Goal: Task Accomplishment & Management: Complete application form

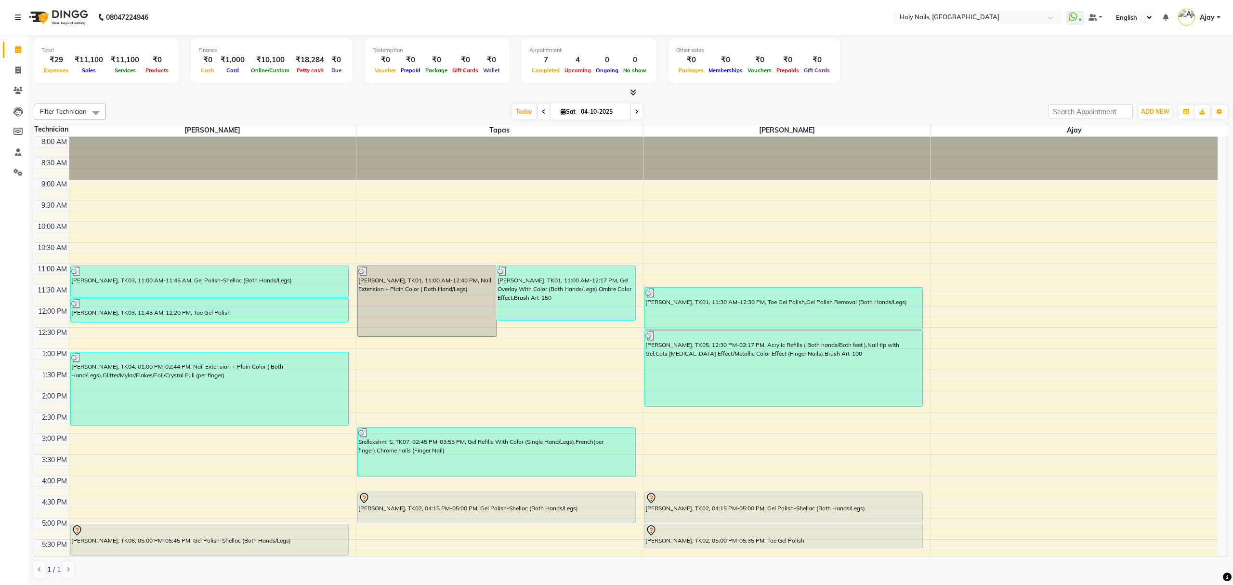
scroll to position [140, 0]
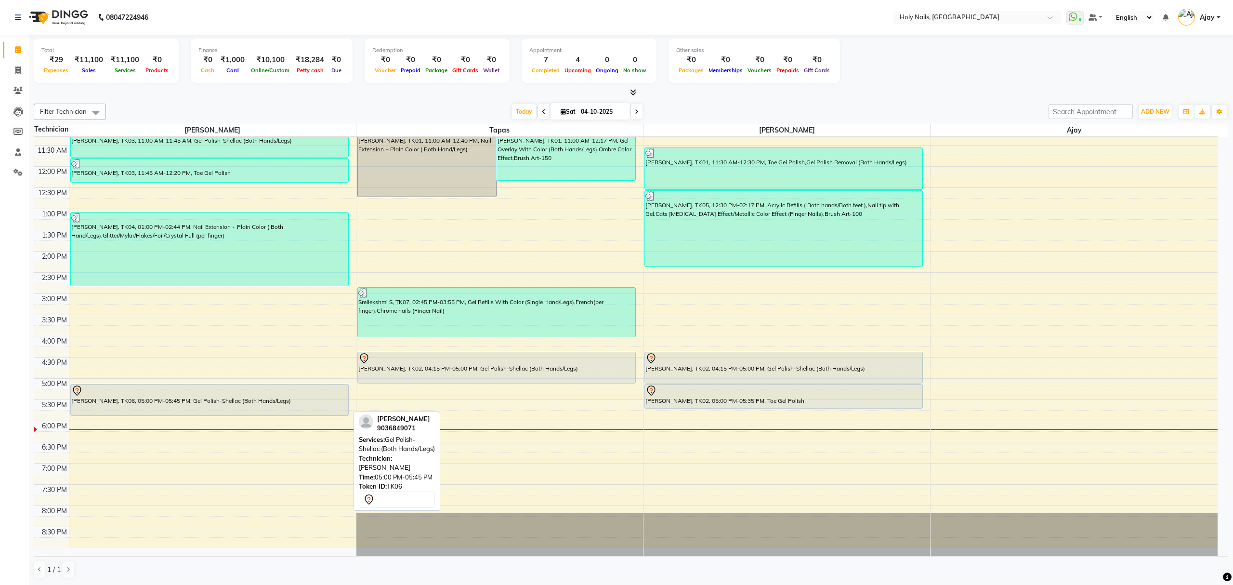
click at [195, 403] on div "Diana Dsouza, TK06, 05:00 PM-05:45 PM, Gel Polish-Shellac (Both Hands/Legs)" at bounding box center [209, 399] width 277 height 31
select select "7"
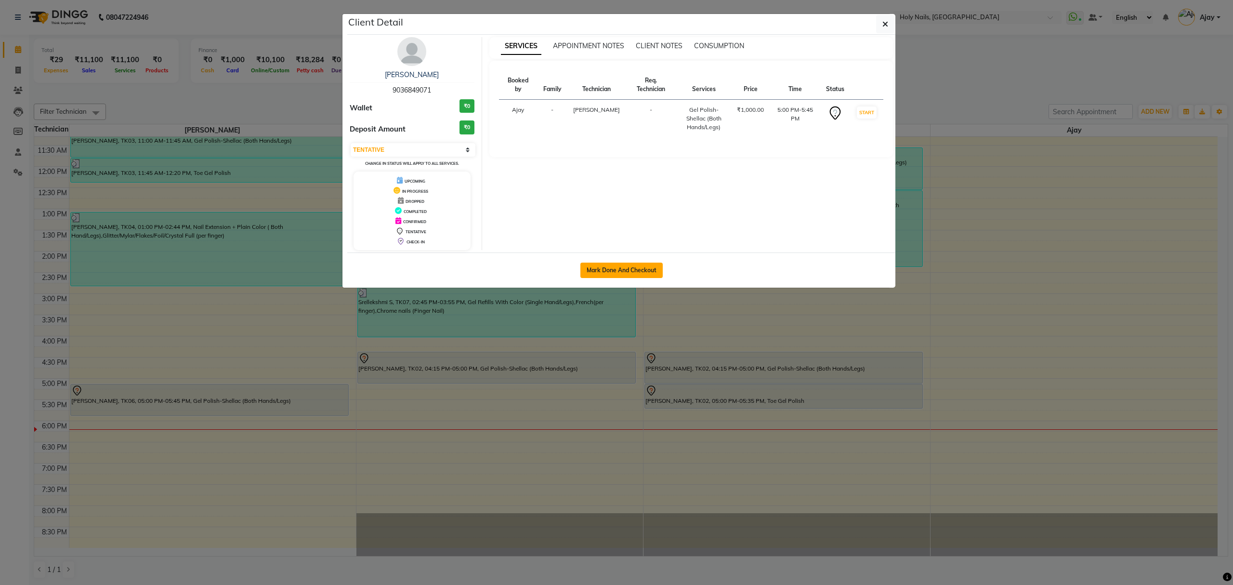
click at [620, 270] on button "Mark Done And Checkout" at bounding box center [621, 269] width 82 height 15
select select "service"
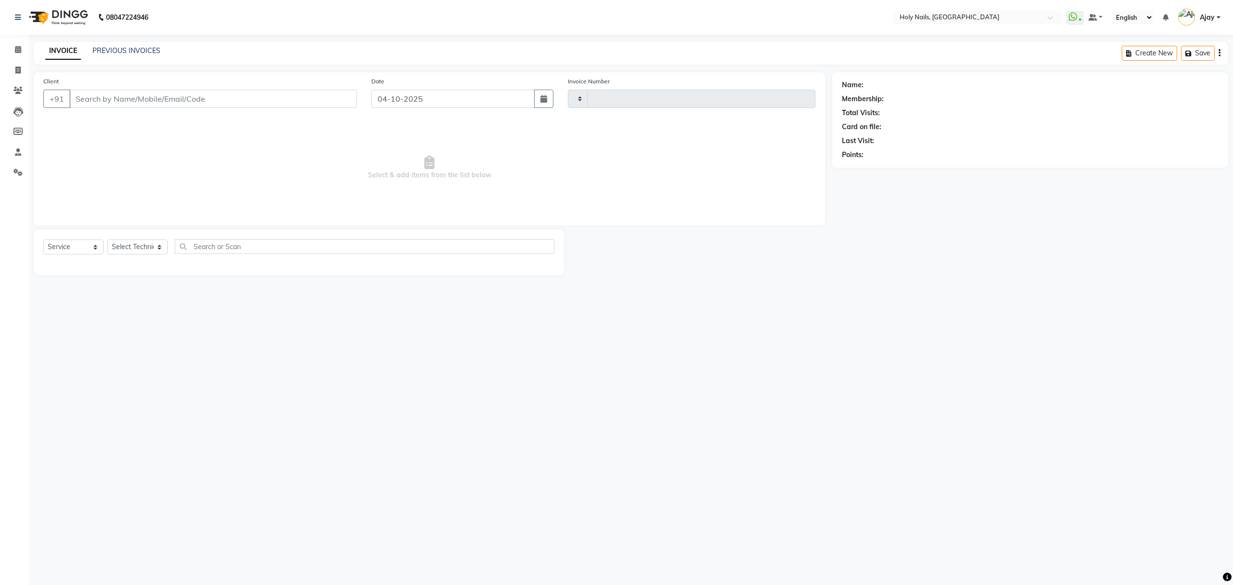
type input "0657"
select select "3"
select select "6066"
type input "90******71"
select select "43997"
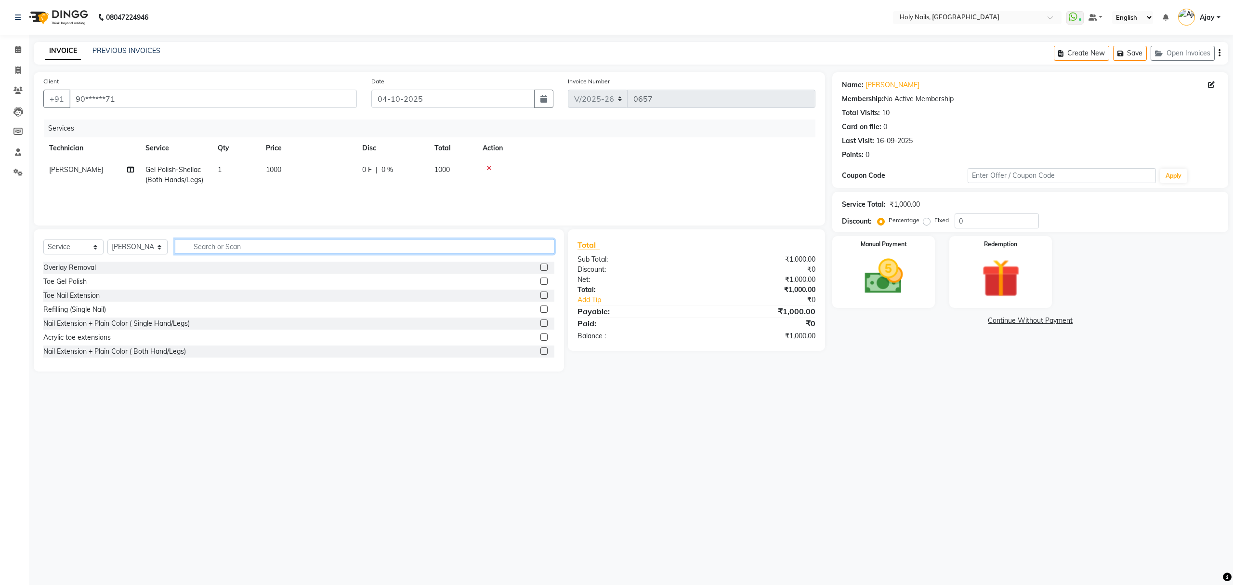
click at [419, 243] on input "text" at bounding box center [364, 246] width 379 height 15
type input "remov"
click at [540, 309] on label at bounding box center [543, 308] width 7 height 7
click at [540, 309] on input "checkbox" at bounding box center [543, 309] width 6 height 6
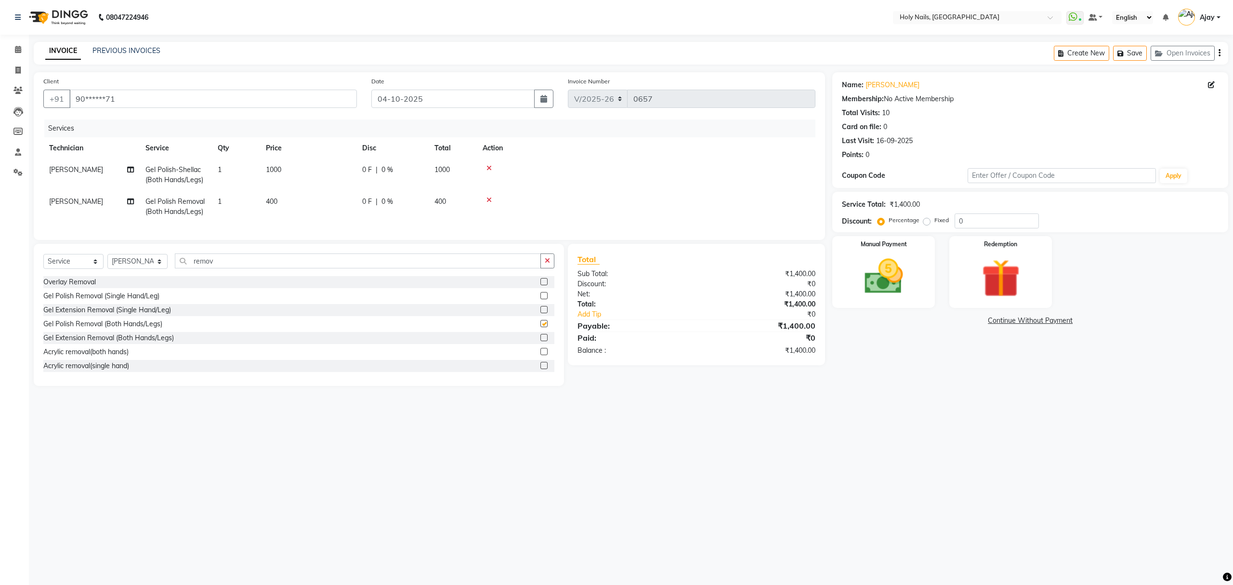
checkbox input "false"
click at [457, 266] on input "remov" at bounding box center [358, 260] width 366 height 15
type input "r"
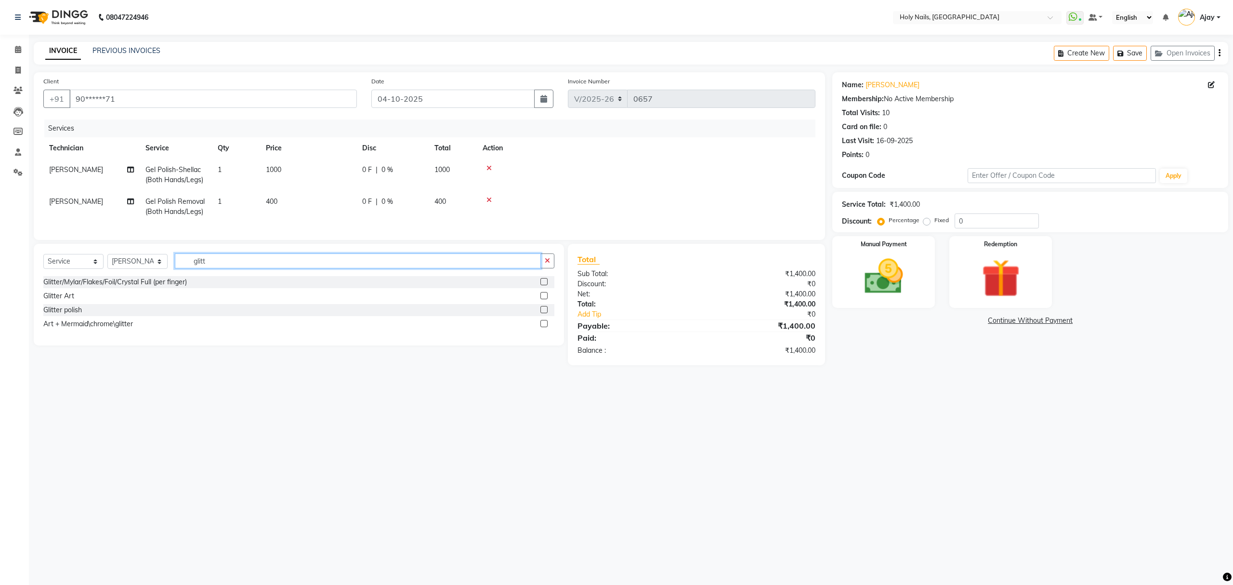
type input "glitt"
click at [546, 313] on label at bounding box center [543, 309] width 7 height 7
click at [546, 313] on input "checkbox" at bounding box center [543, 310] width 6 height 6
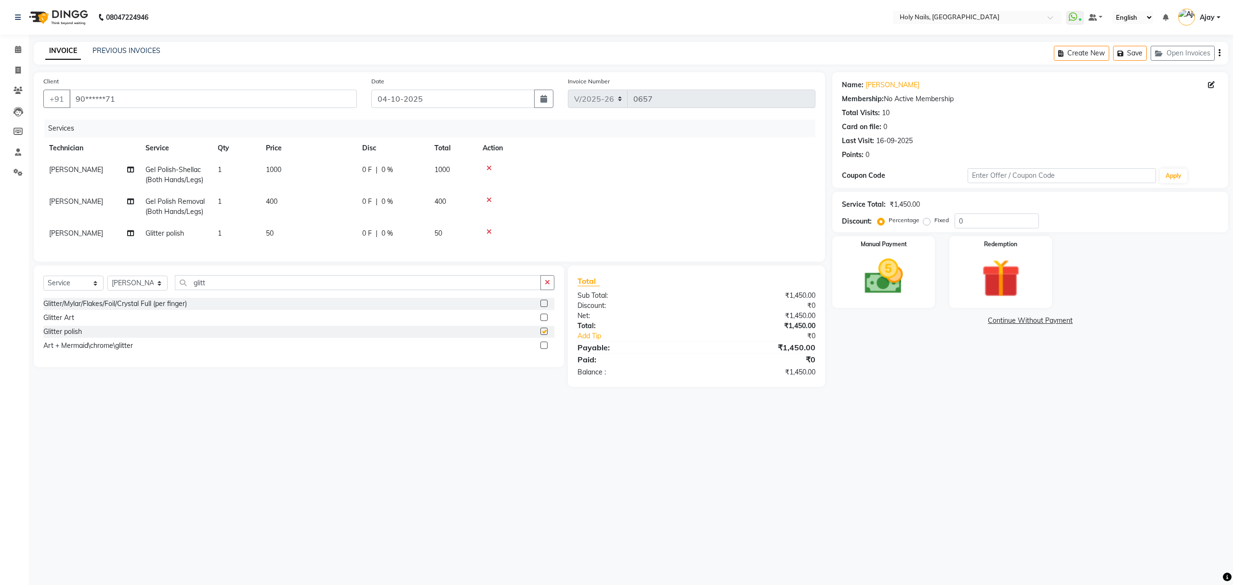
checkbox input "false"
click at [249, 234] on td "1" at bounding box center [236, 233] width 48 height 22
select select "43997"
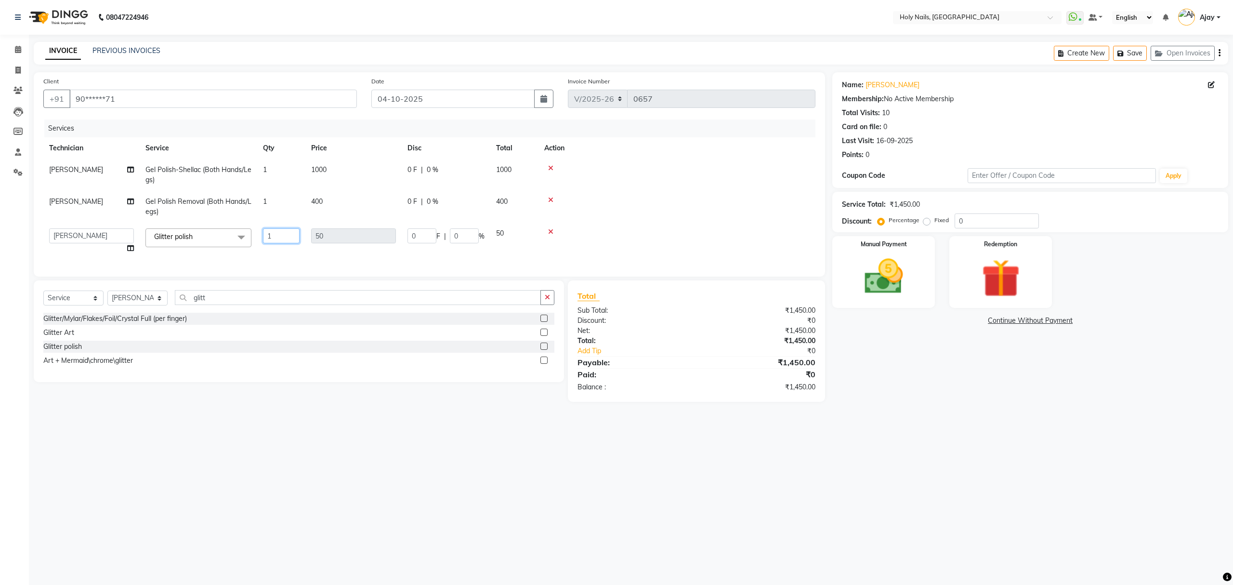
click at [287, 237] on input "1" at bounding box center [281, 235] width 37 height 15
type input "4"
click at [404, 303] on div "Select Service Product Membership Package Voucher Prepaid Gift Card Select Tech…" at bounding box center [298, 301] width 511 height 23
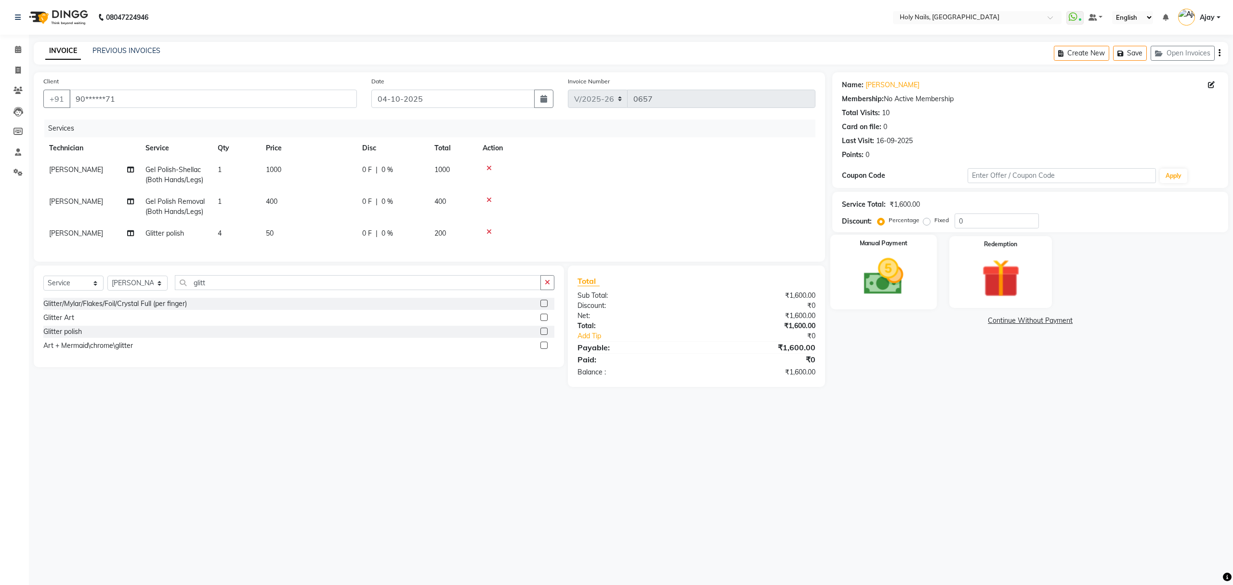
click at [890, 278] on img at bounding box center [883, 277] width 65 height 46
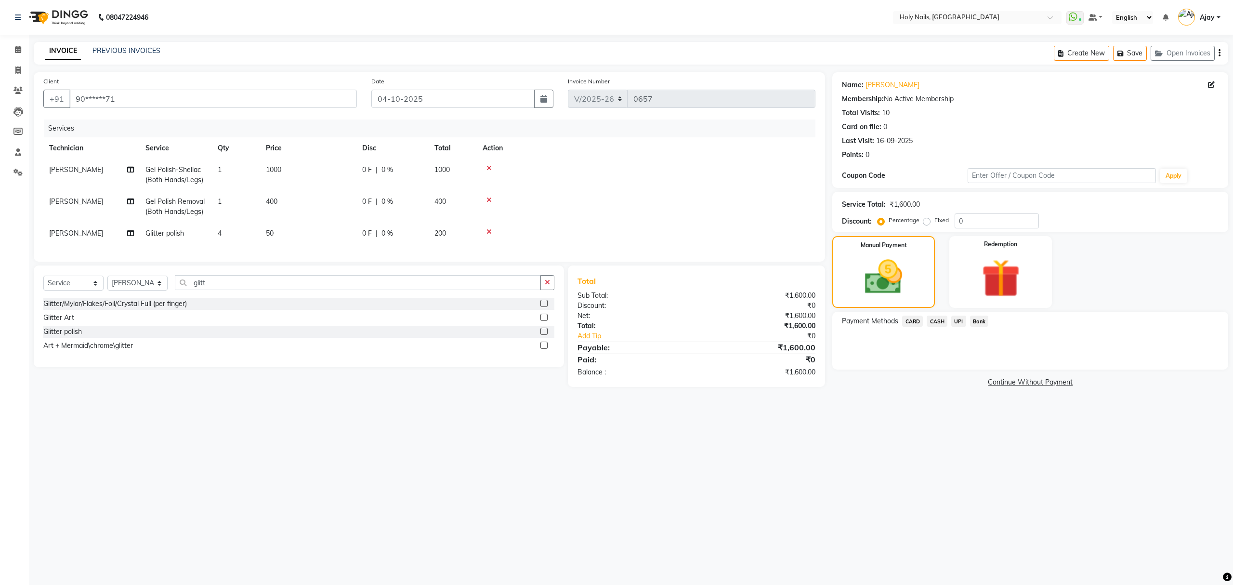
click at [956, 325] on span "UPI" at bounding box center [958, 320] width 15 height 11
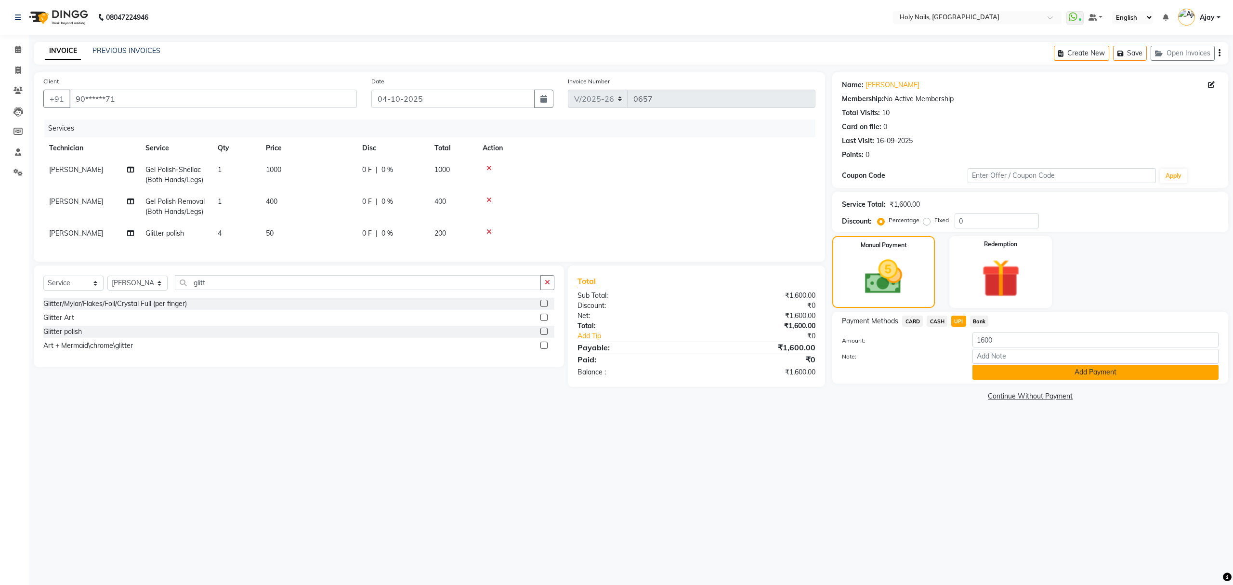
click at [1082, 372] on button "Add Payment" at bounding box center [1095, 372] width 246 height 15
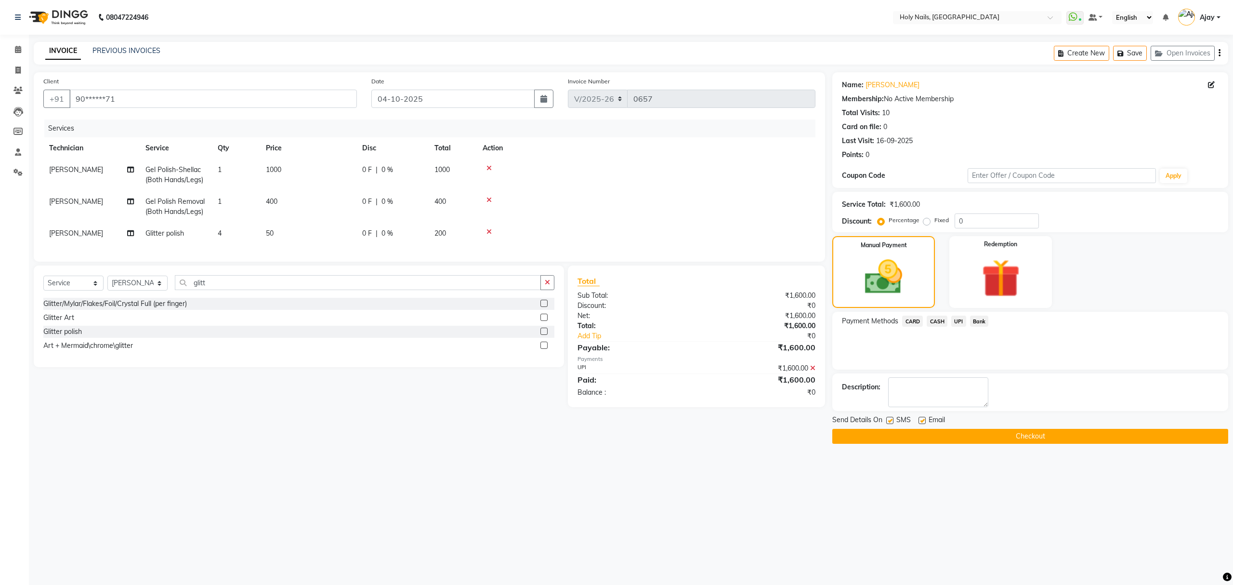
click at [1031, 440] on button "Checkout" at bounding box center [1030, 436] width 396 height 15
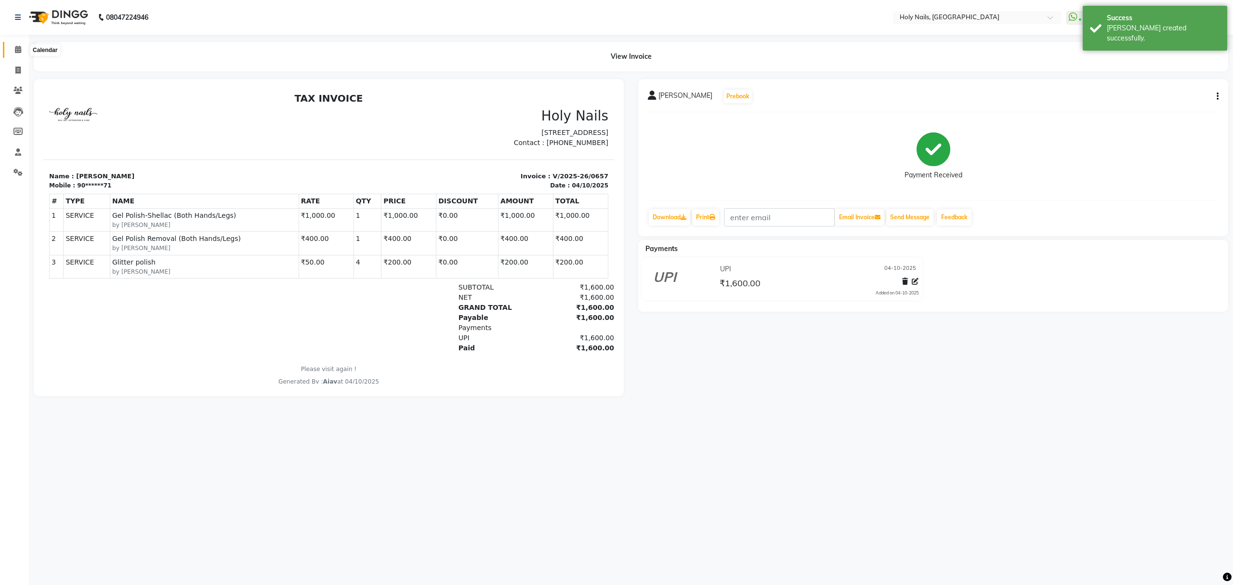
click at [19, 50] on icon at bounding box center [18, 49] width 6 height 7
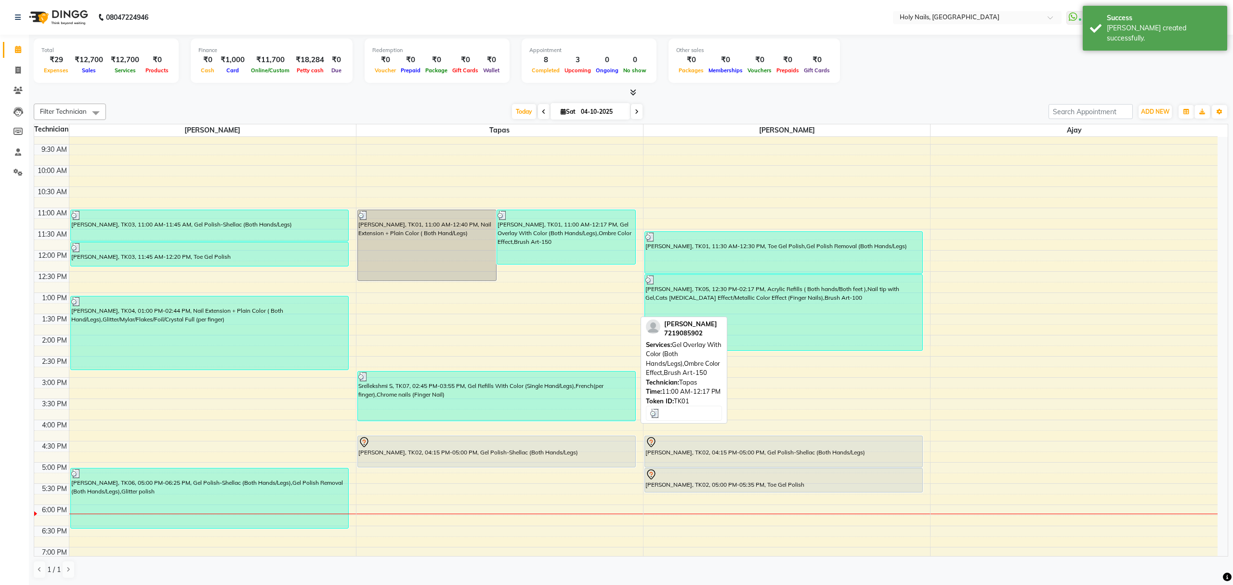
scroll to position [140, 0]
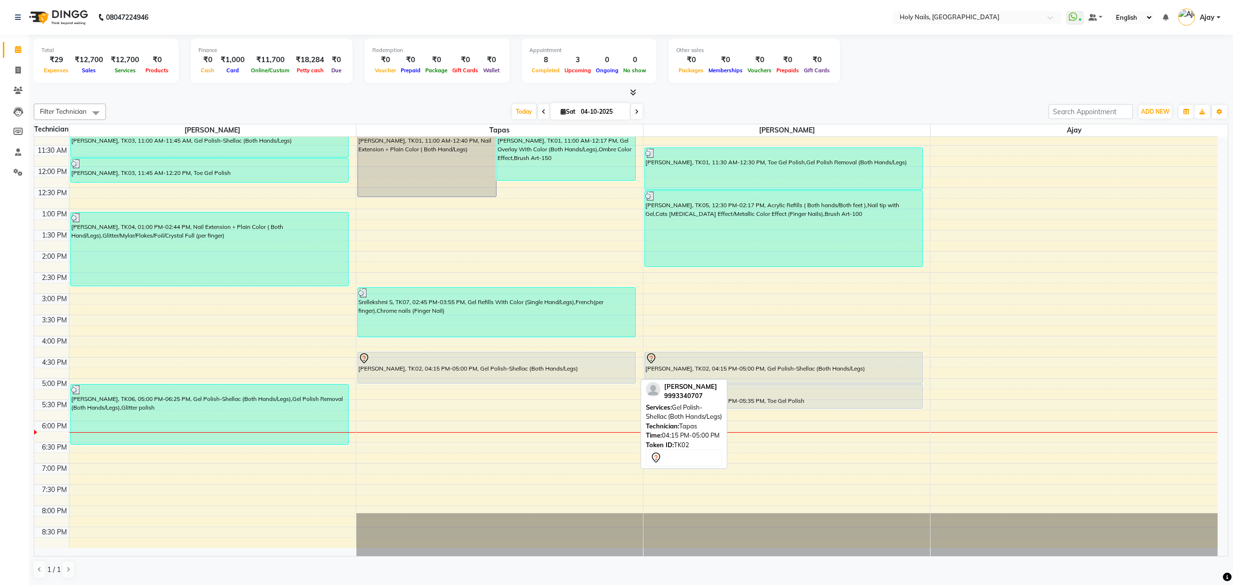
click at [619, 365] on div "[PERSON_NAME], TK02, 04:15 PM-05:00 PM, Gel Polish-Shellac (Both Hands/Legs)" at bounding box center [496, 367] width 277 height 31
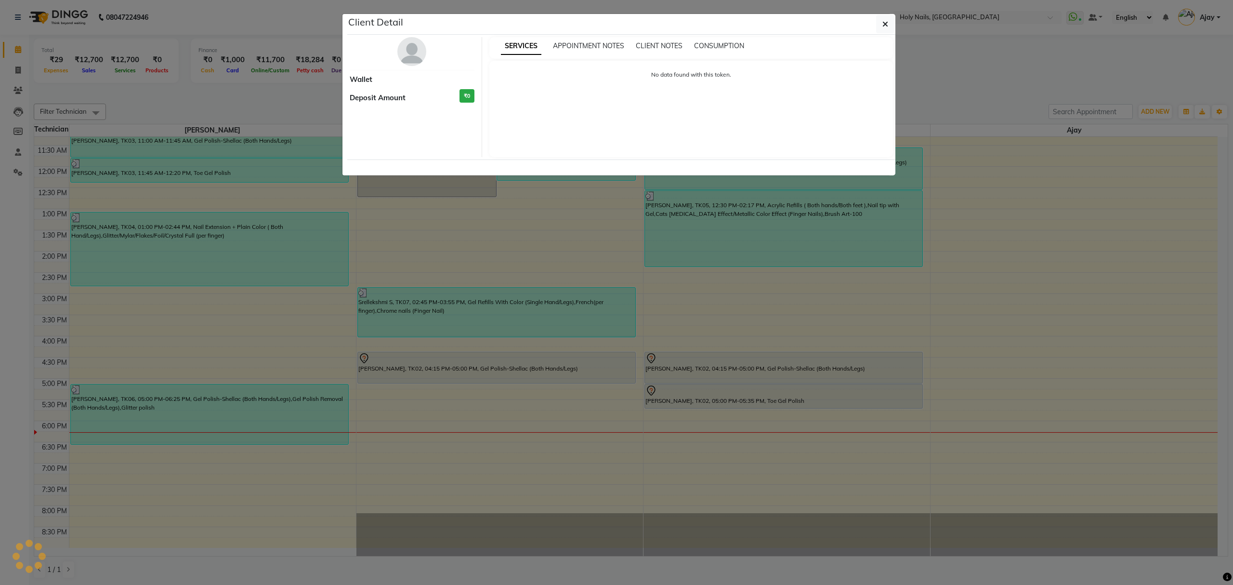
select select "7"
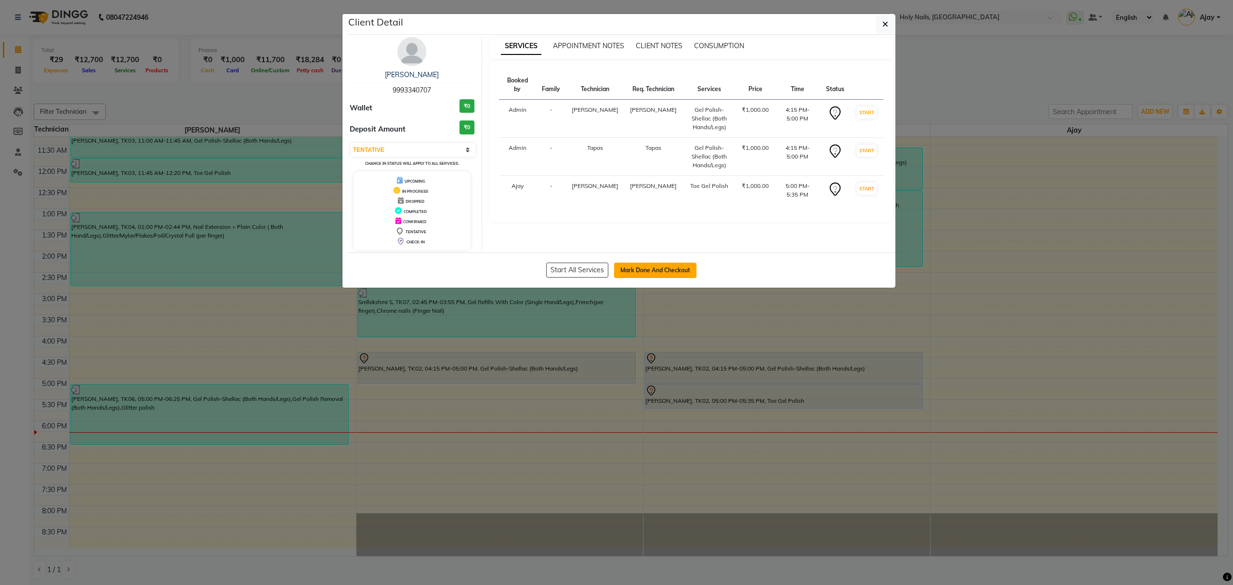
drag, startPoint x: 650, startPoint y: 273, endPoint x: 639, endPoint y: 279, distance: 12.1
click at [650, 274] on button "Mark Done And Checkout" at bounding box center [655, 269] width 82 height 15
select select "6066"
select select "service"
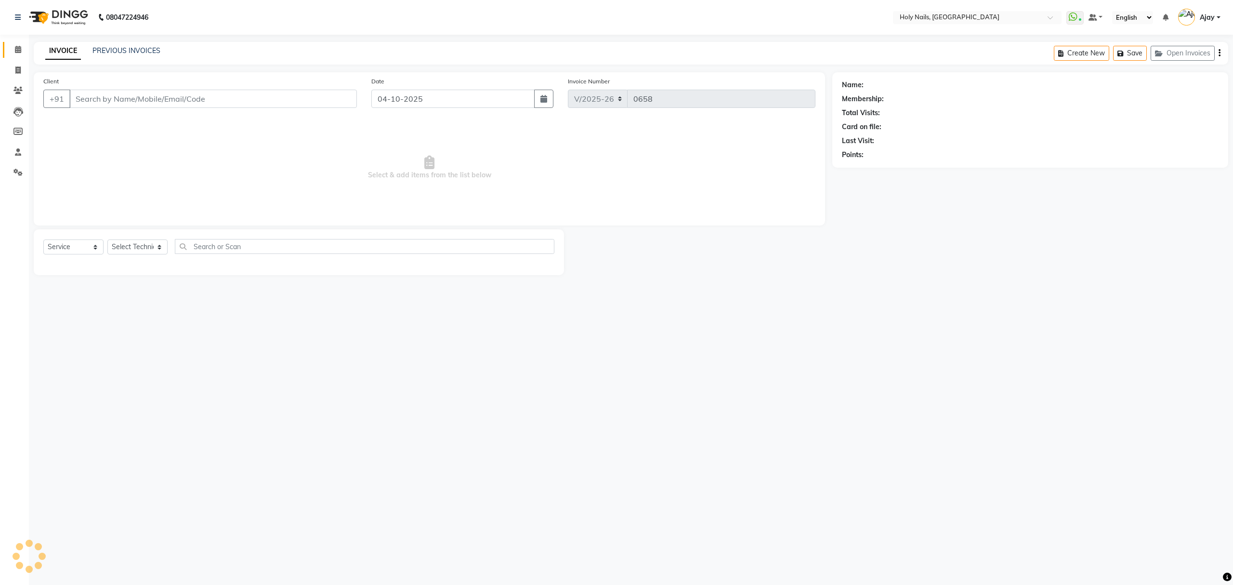
type input "99******07"
select select "62064"
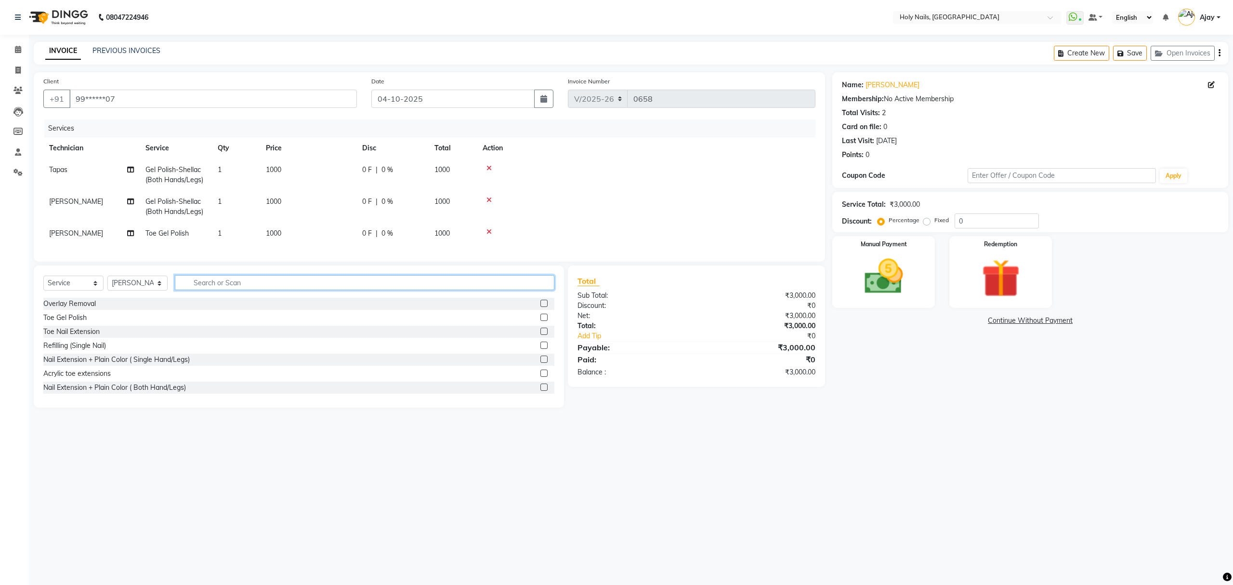
click at [430, 289] on input "text" at bounding box center [364, 282] width 379 height 15
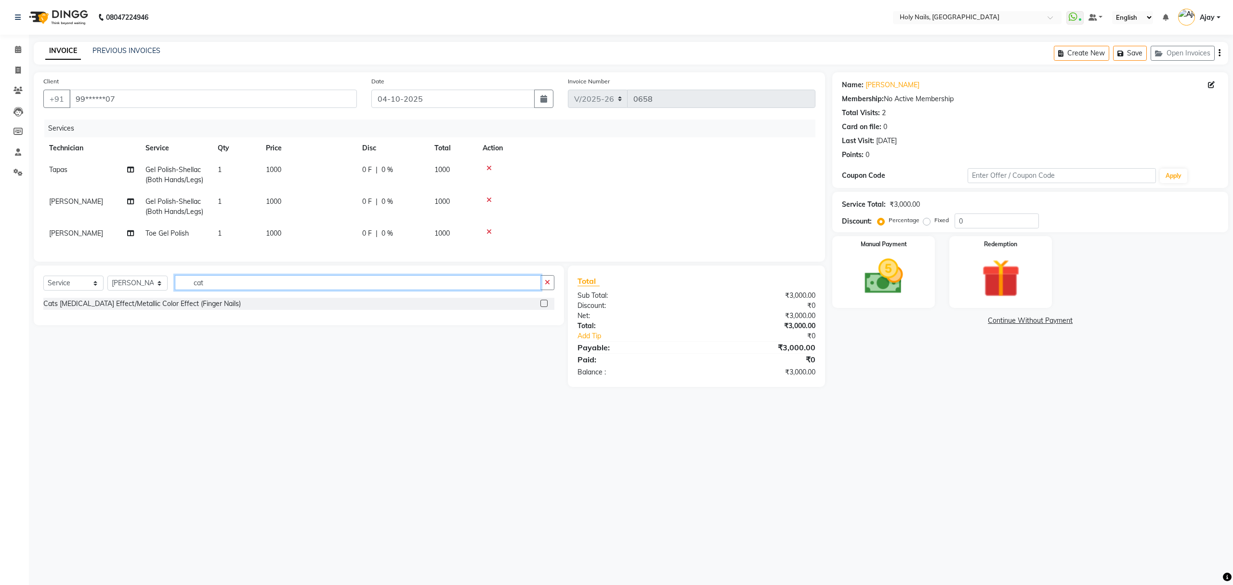
type input "cat"
click at [544, 307] on label at bounding box center [543, 302] width 7 height 7
click at [544, 307] on input "checkbox" at bounding box center [543, 303] width 6 height 6
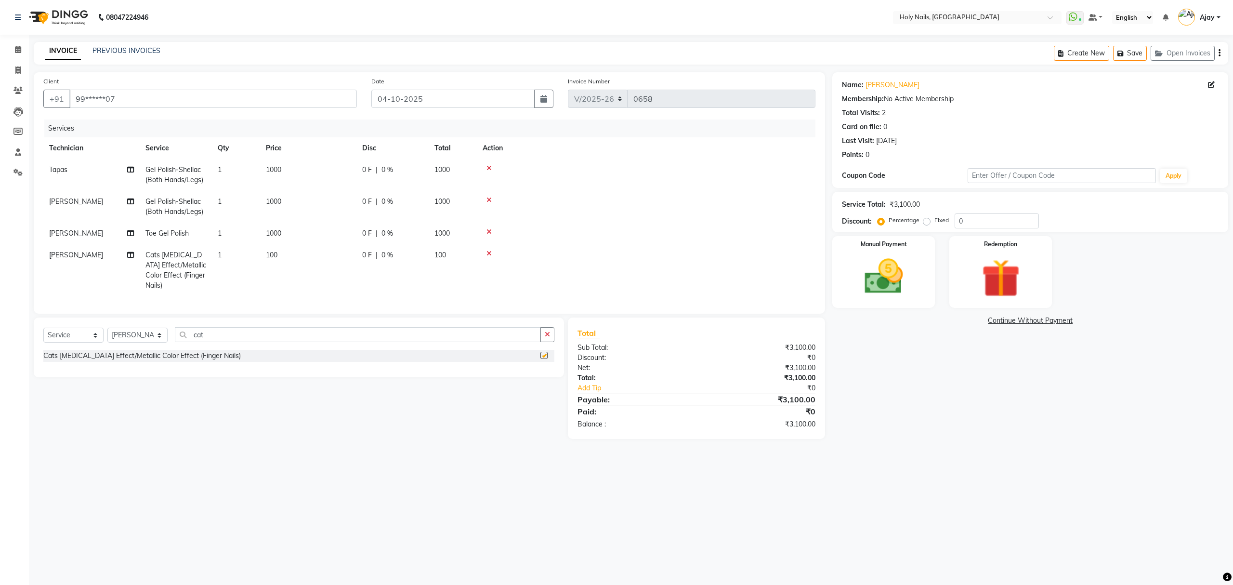
checkbox input "false"
drag, startPoint x: 224, startPoint y: 255, endPoint x: 248, endPoint y: 245, distance: 26.6
click at [225, 255] on td "1" at bounding box center [236, 270] width 48 height 52
select select "62064"
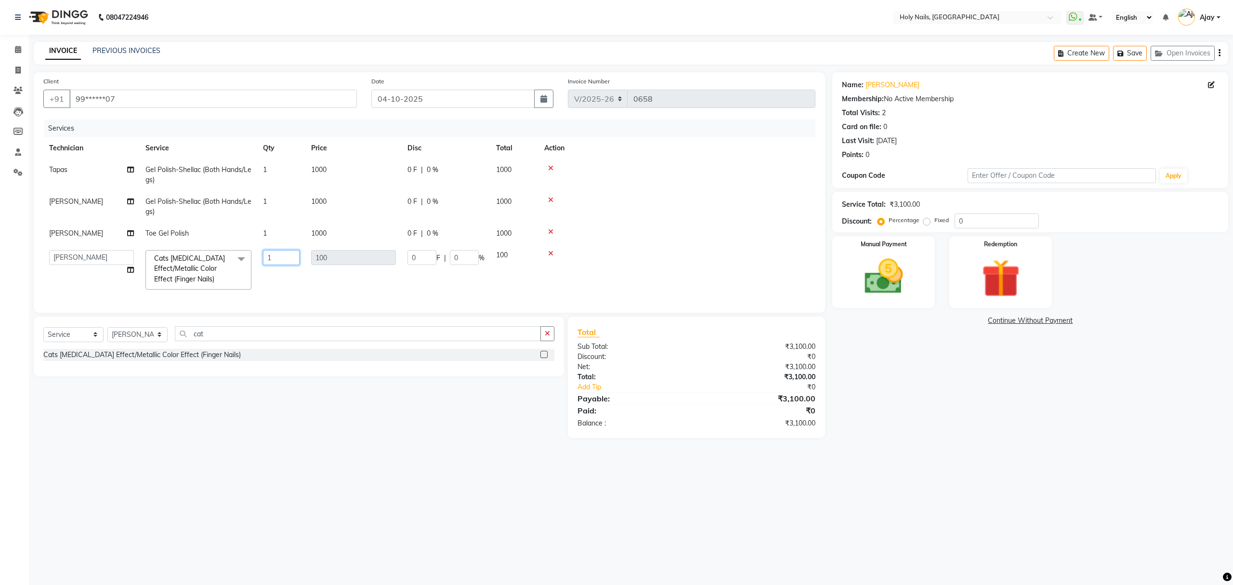
click at [287, 262] on input "1" at bounding box center [281, 257] width 37 height 15
type input "10"
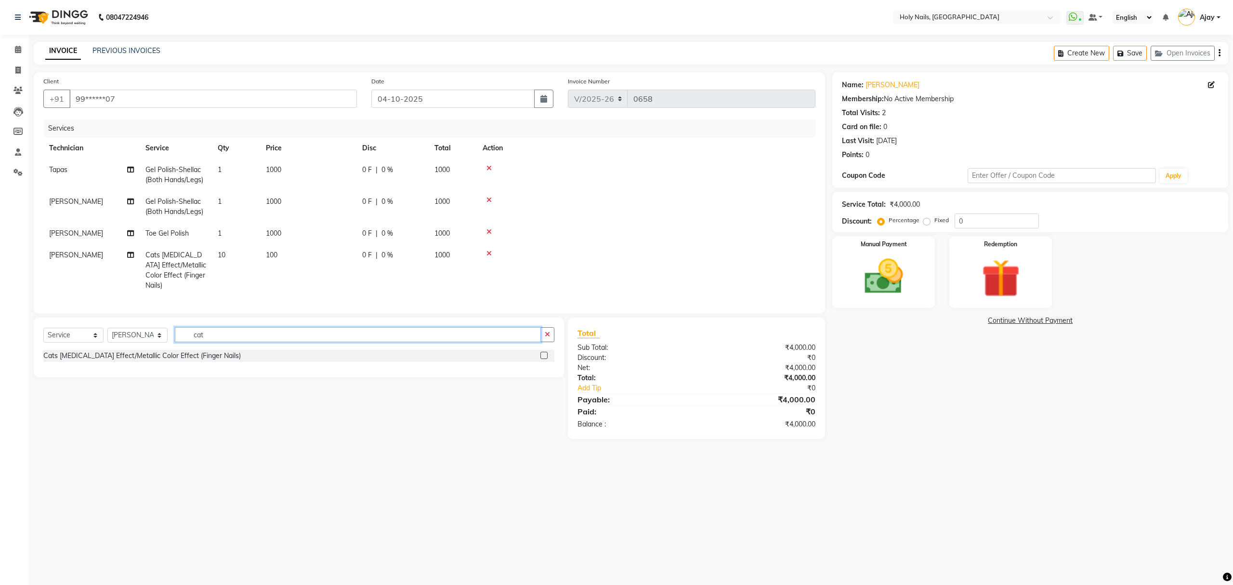
click at [363, 339] on input "cat" at bounding box center [358, 334] width 366 height 15
click at [373, 332] on input "cat" at bounding box center [358, 334] width 366 height 15
type input "c"
type input "tip"
click at [546, 367] on label at bounding box center [543, 368] width 7 height 7
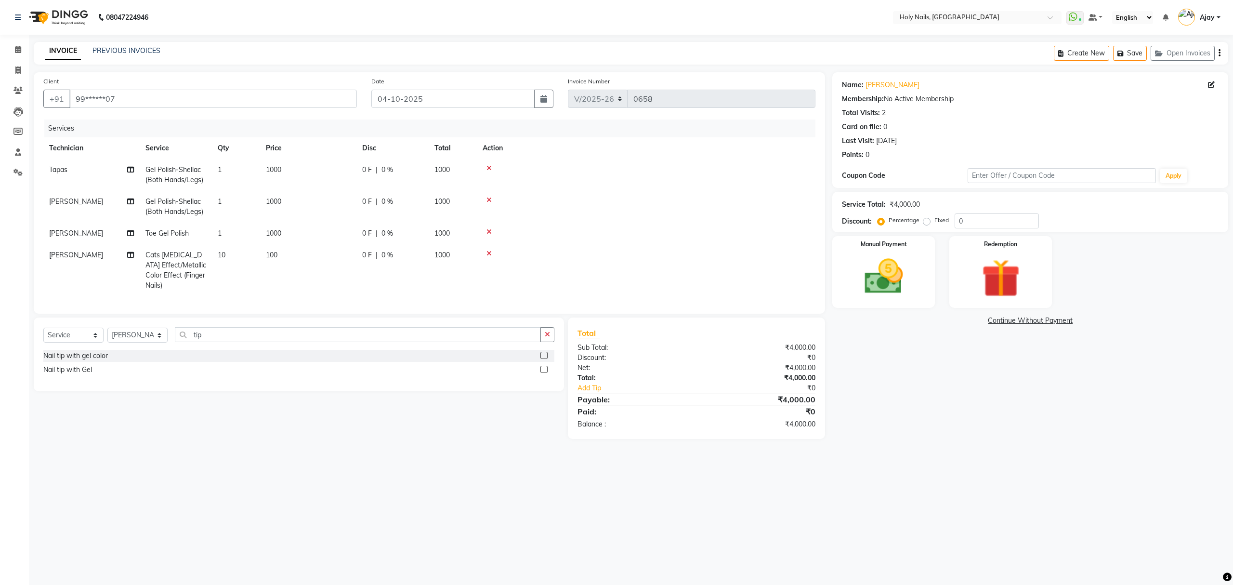
click at [546, 367] on input "checkbox" at bounding box center [543, 369] width 6 height 6
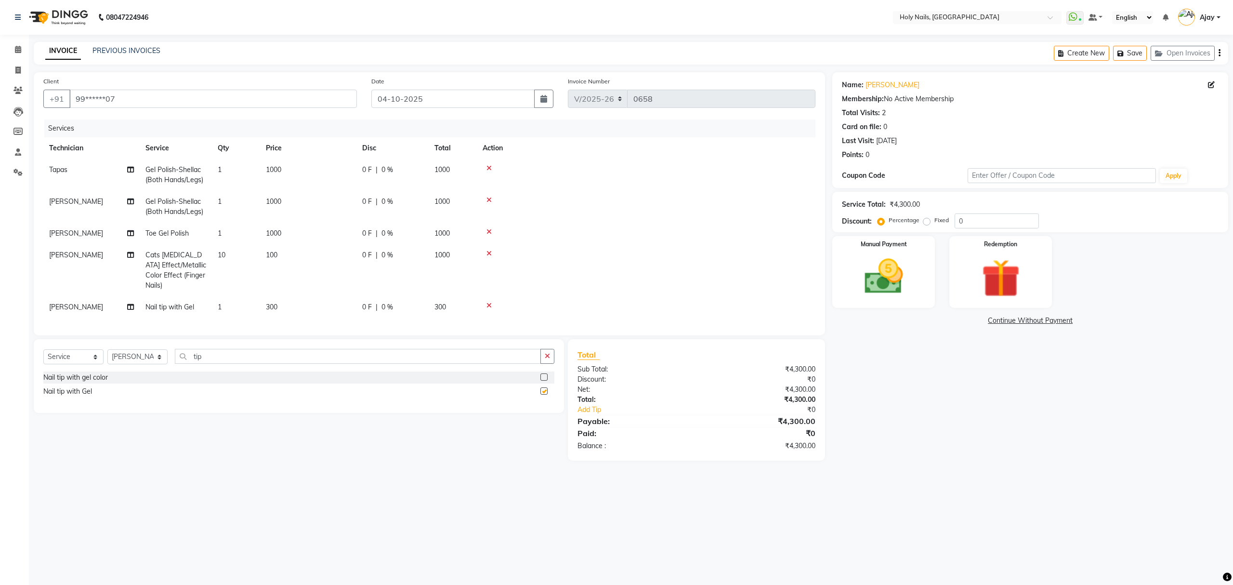
checkbox input "false"
click at [82, 301] on td "[PERSON_NAME]" at bounding box center [91, 307] width 96 height 22
select select "62064"
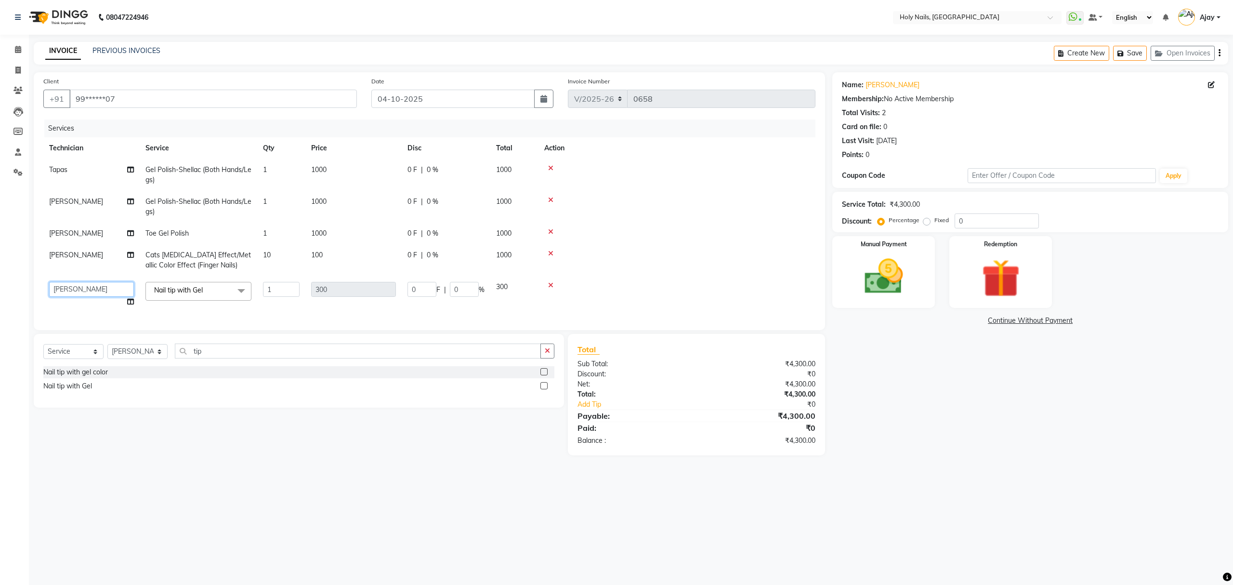
click at [106, 291] on select "Ajay Anjali Prosanjit Rakesh Tapas Vishwajeet" at bounding box center [91, 289] width 85 height 15
select select "43996"
click at [85, 259] on td "[PERSON_NAME]" at bounding box center [91, 260] width 96 height 32
select select "62064"
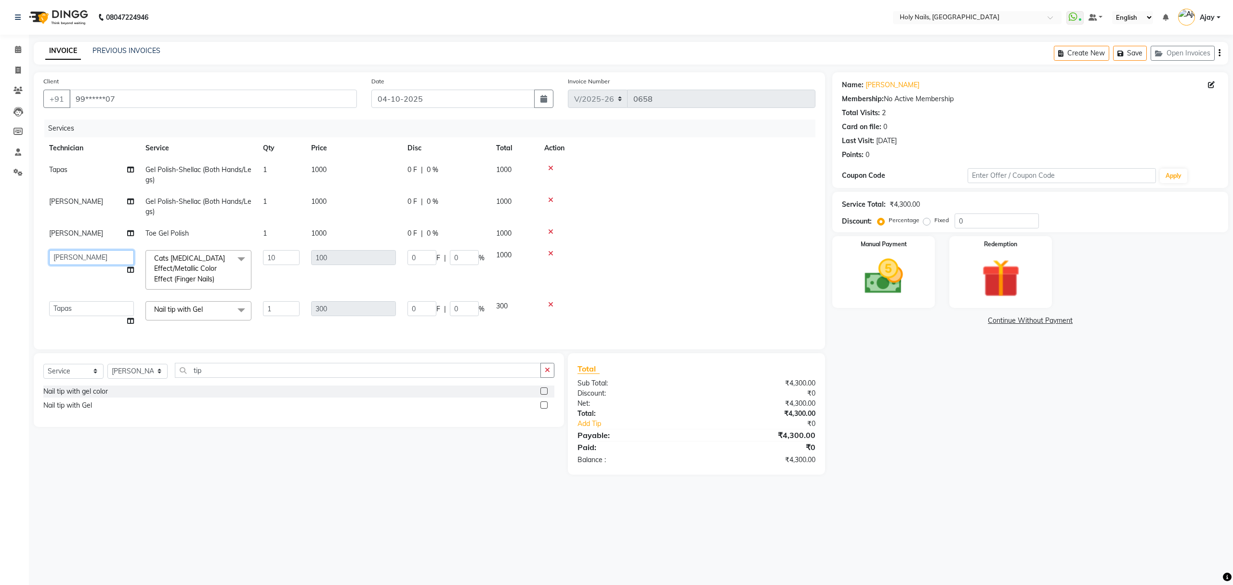
click at [98, 256] on select "Ajay Anjali Prosanjit Rakesh Tapas Vishwajeet" at bounding box center [91, 257] width 85 height 15
select select "43996"
click at [898, 257] on img at bounding box center [883, 277] width 65 height 46
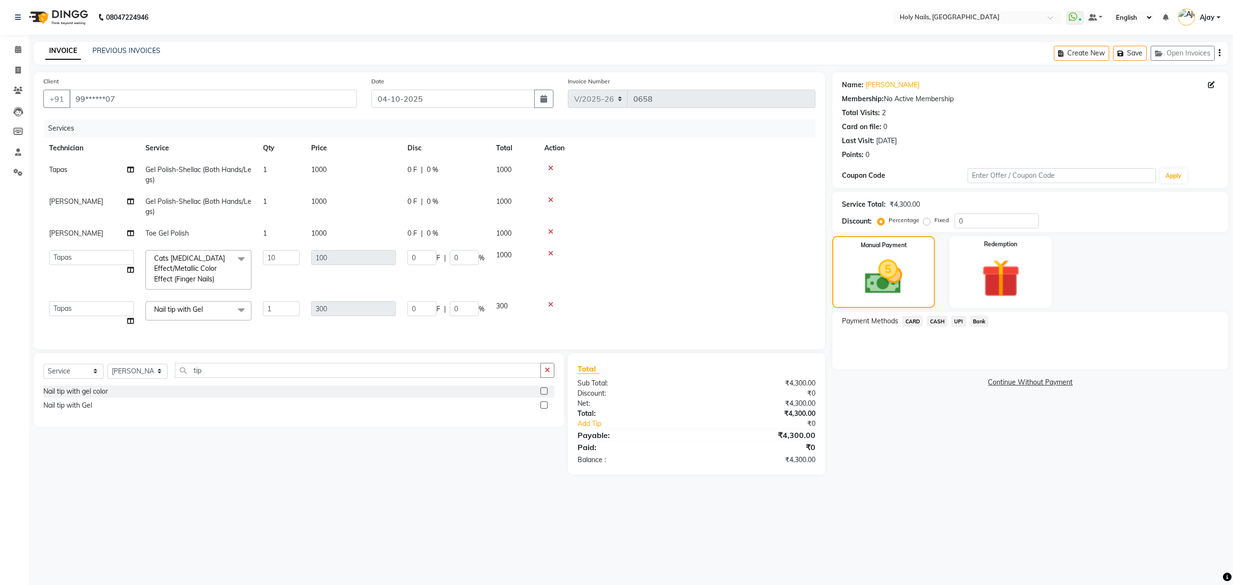
click at [915, 324] on span "CARD" at bounding box center [912, 320] width 21 height 11
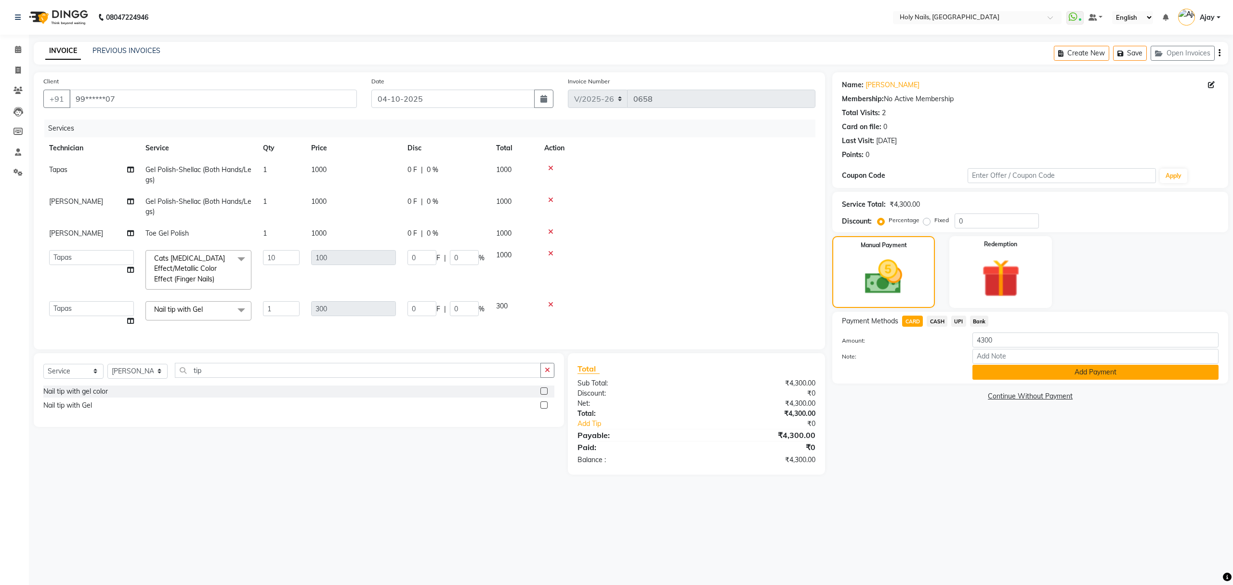
click at [1050, 372] on button "Add Payment" at bounding box center [1095, 372] width 246 height 15
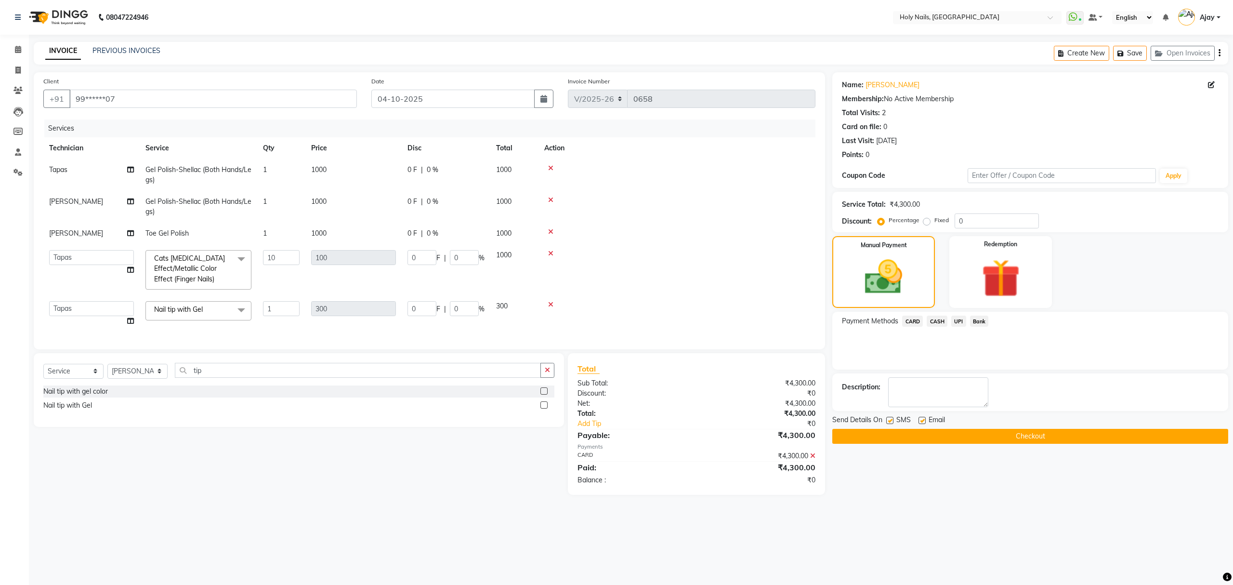
click at [1009, 438] on button "Checkout" at bounding box center [1030, 436] width 396 height 15
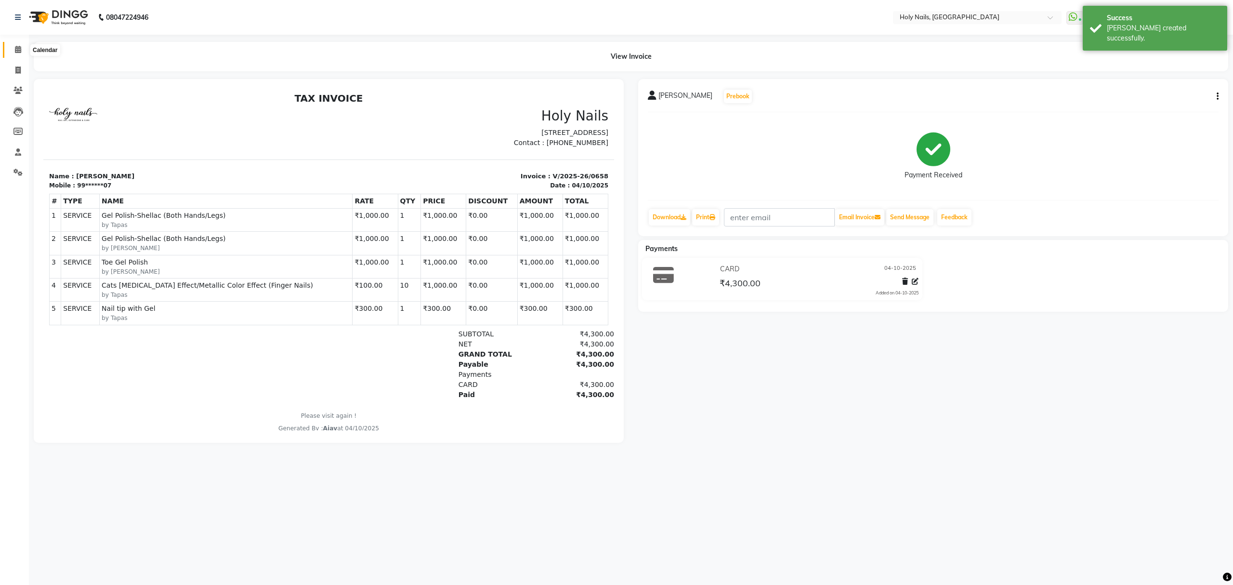
click at [15, 49] on icon at bounding box center [18, 49] width 6 height 7
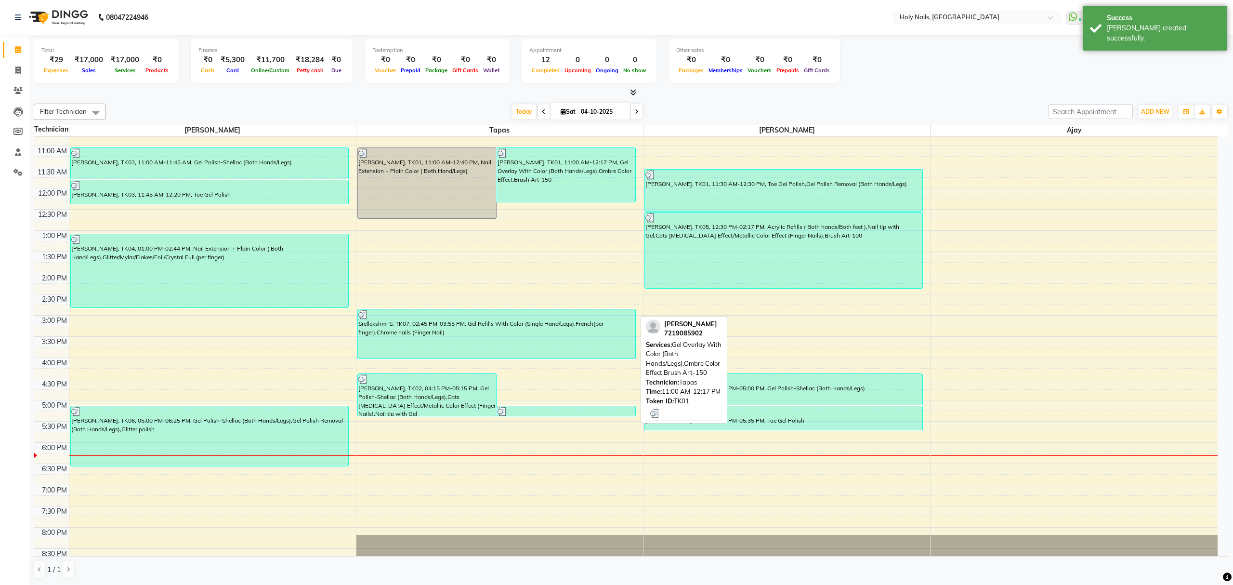
scroll to position [140, 0]
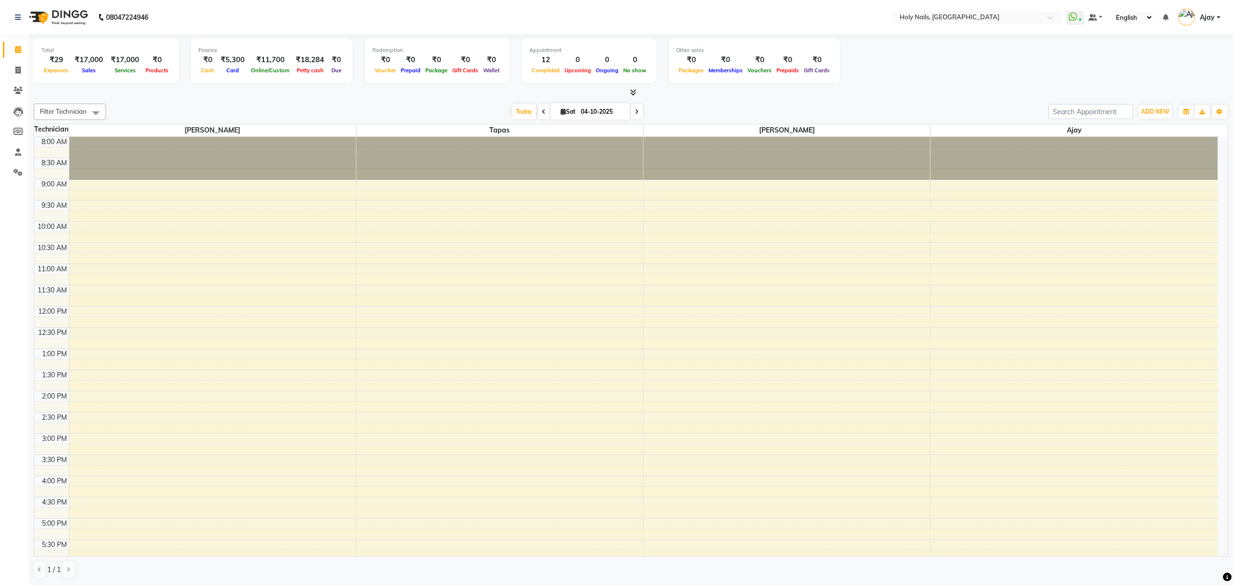
select select "en"
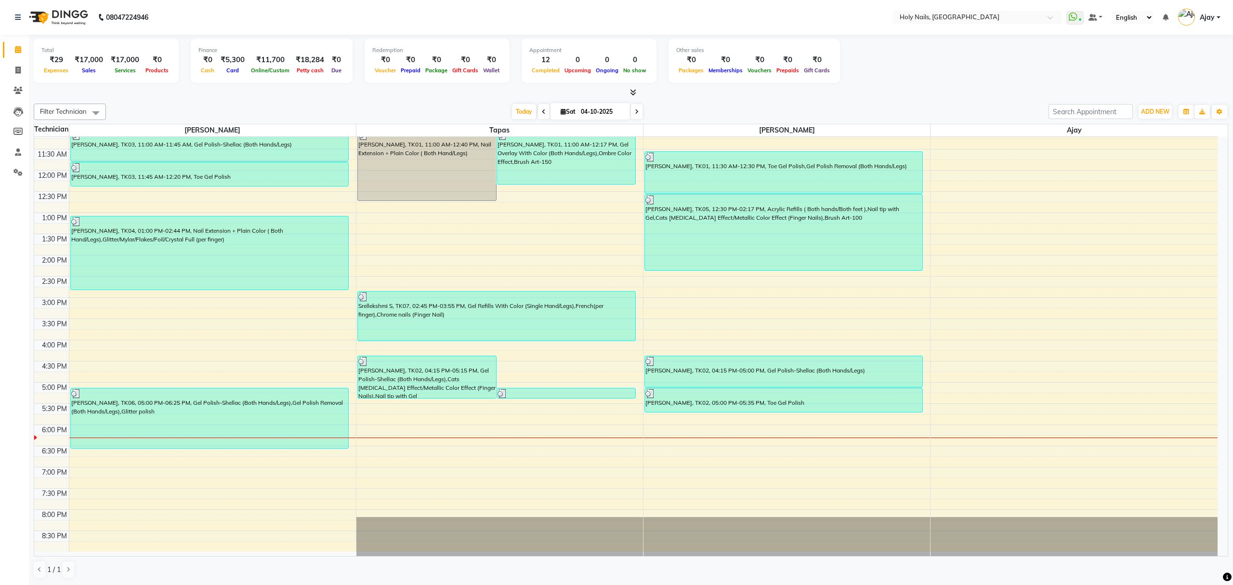
scroll to position [140, 0]
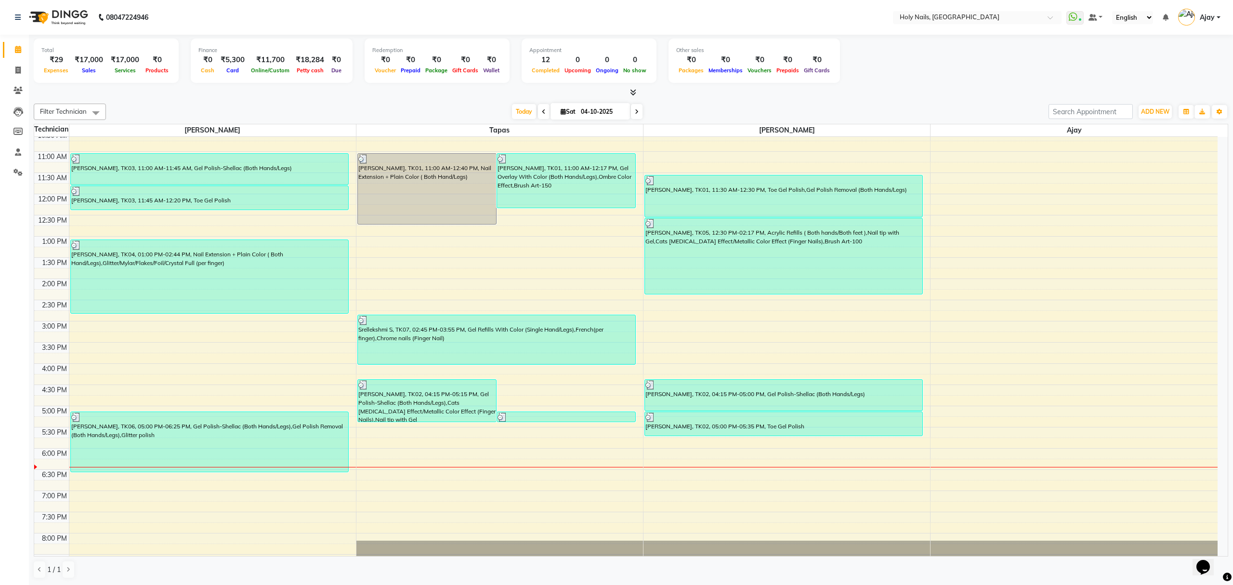
scroll to position [140, 0]
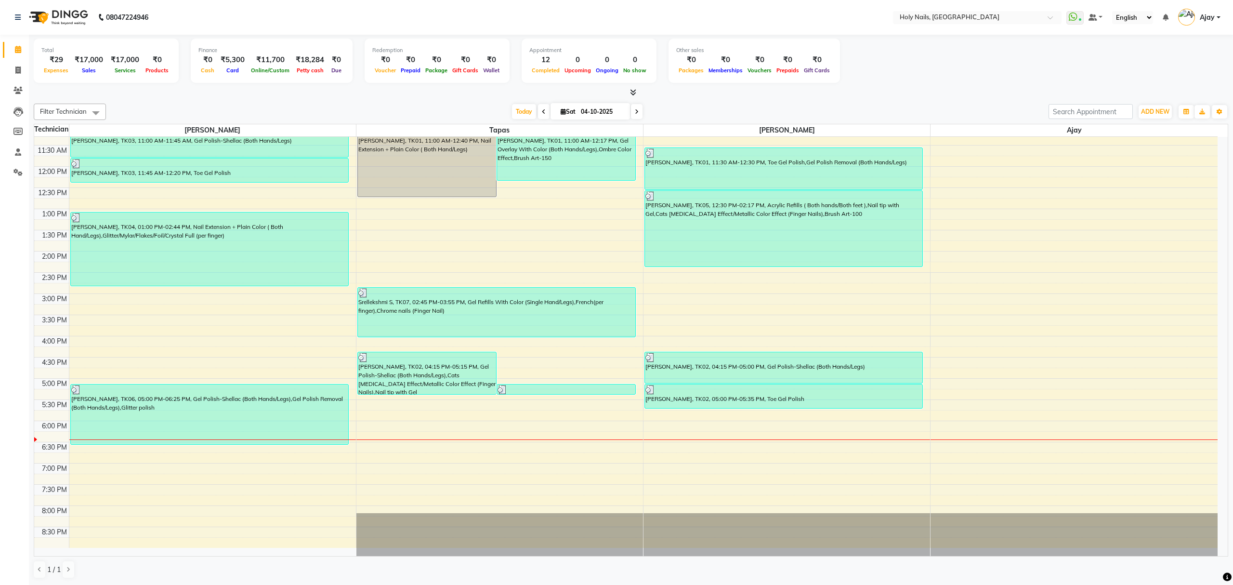
click at [635, 112] on icon at bounding box center [637, 112] width 4 height 6
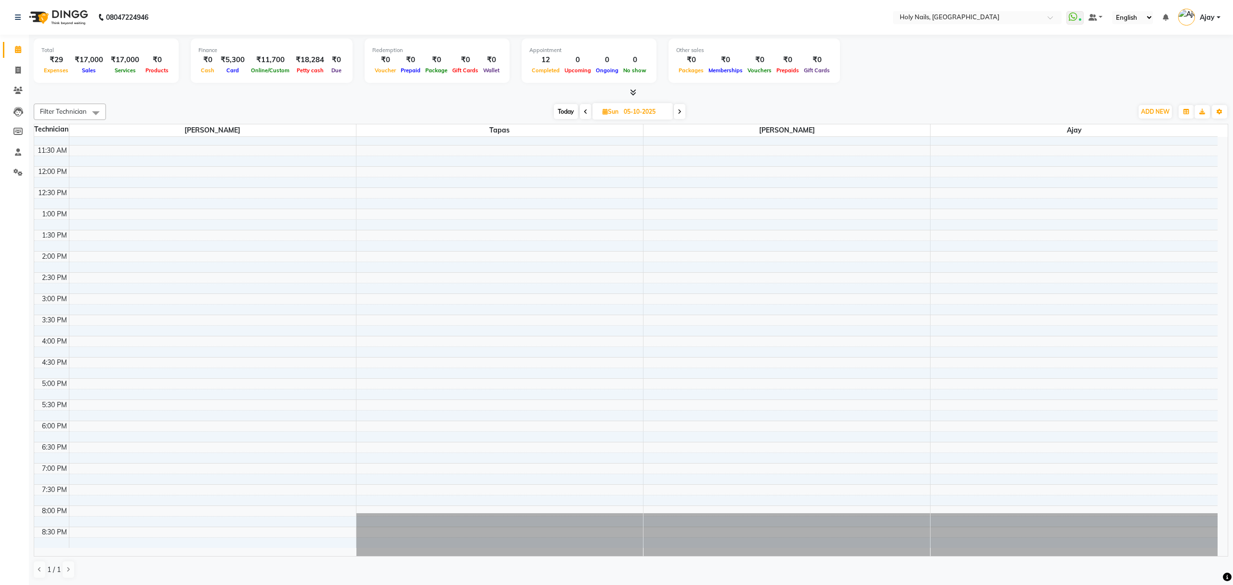
click at [570, 114] on span "Today" at bounding box center [566, 111] width 24 height 15
type input "04-10-2025"
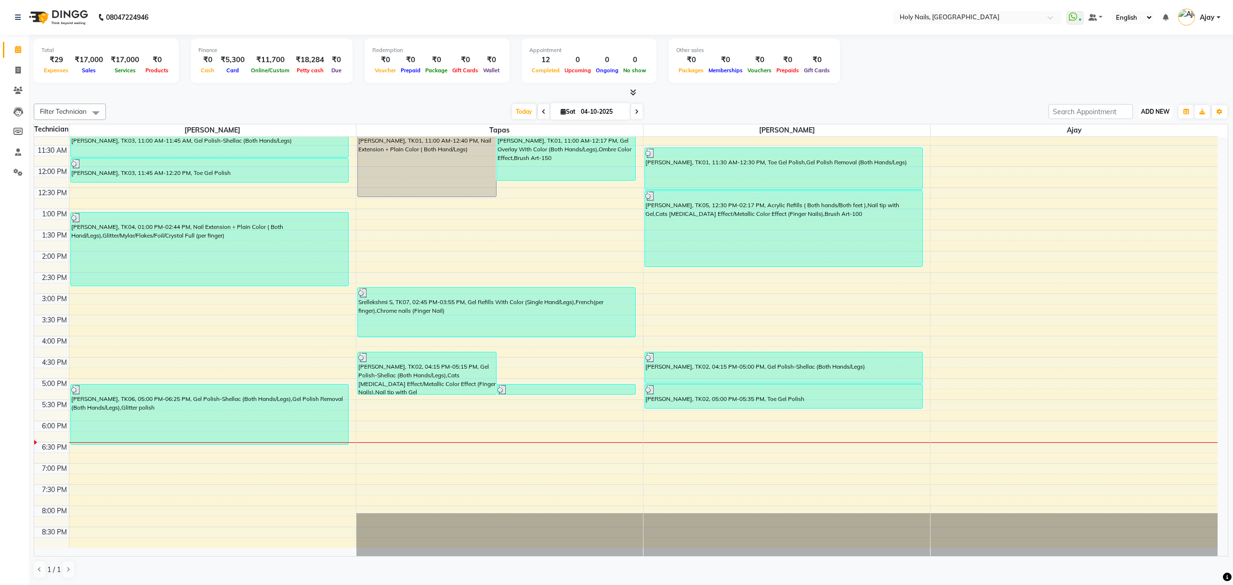
click at [1146, 107] on button "ADD NEW Toggle Dropdown" at bounding box center [1154, 111] width 33 height 13
click at [1133, 153] on link "Add Expense" at bounding box center [1133, 155] width 76 height 13
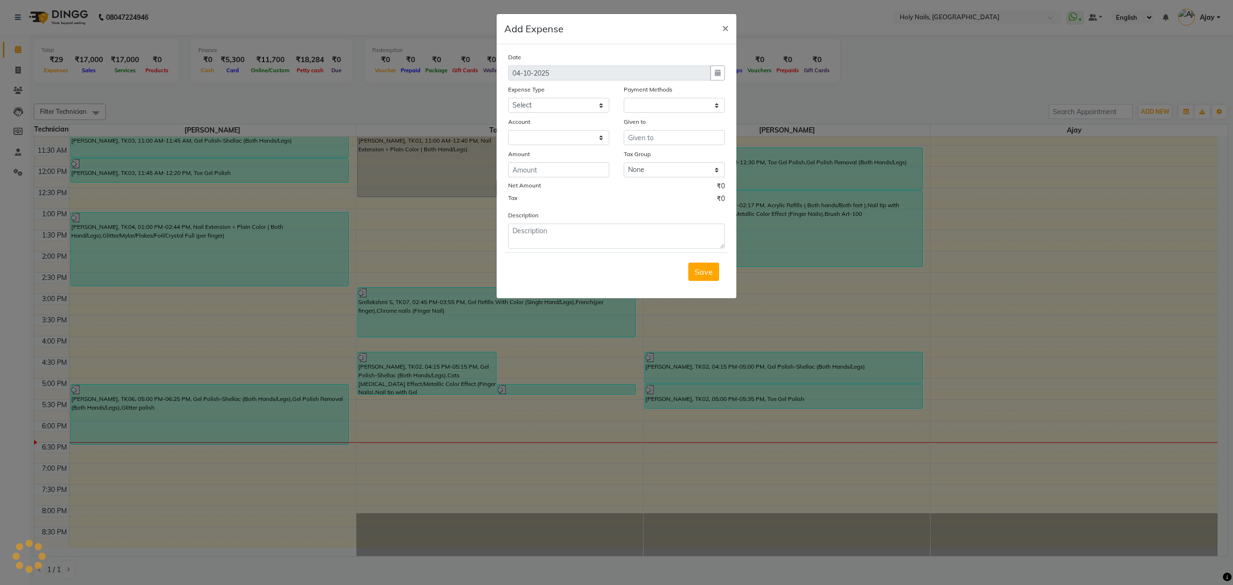
select select
select select "1"
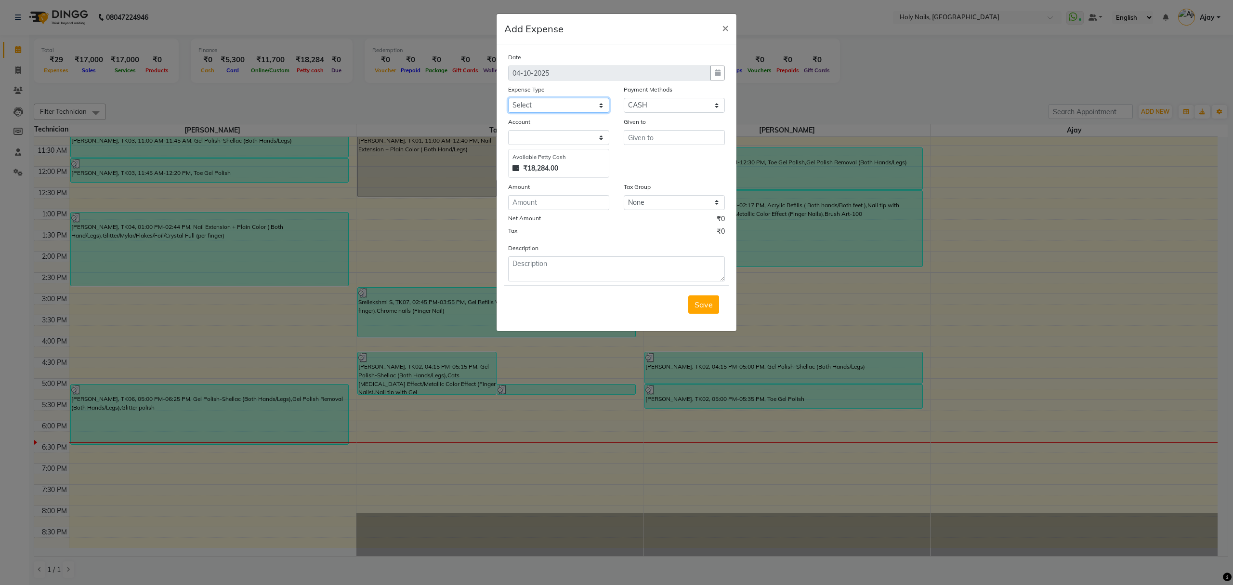
click at [599, 106] on select "Select Advance Salary Bank charges Car maintenance Cash transfer to bank Cash t…" at bounding box center [558, 105] width 101 height 15
select select "10675"
click at [508, 98] on select "Select Advance Salary Bank charges Car maintenance Cash transfer to bank Cash t…" at bounding box center [558, 105] width 101 height 15
click at [662, 137] on input "text" at bounding box center [674, 137] width 101 height 15
drag, startPoint x: 664, startPoint y: 158, endPoint x: 623, endPoint y: 169, distance: 42.1
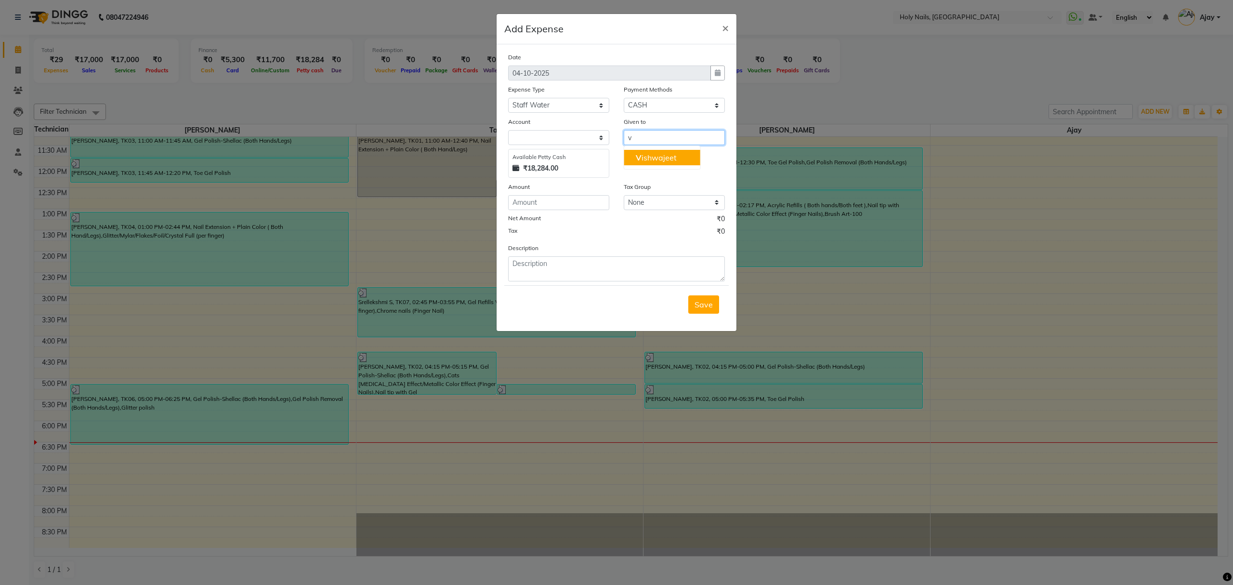
click at [663, 160] on ngb-highlight "V ishwajeet" at bounding box center [656, 158] width 41 height 10
type input "[PERSON_NAME]"
click at [574, 199] on input "number" at bounding box center [558, 202] width 101 height 15
click at [603, 136] on select at bounding box center [558, 137] width 101 height 15
click at [603, 137] on select at bounding box center [558, 137] width 101 height 15
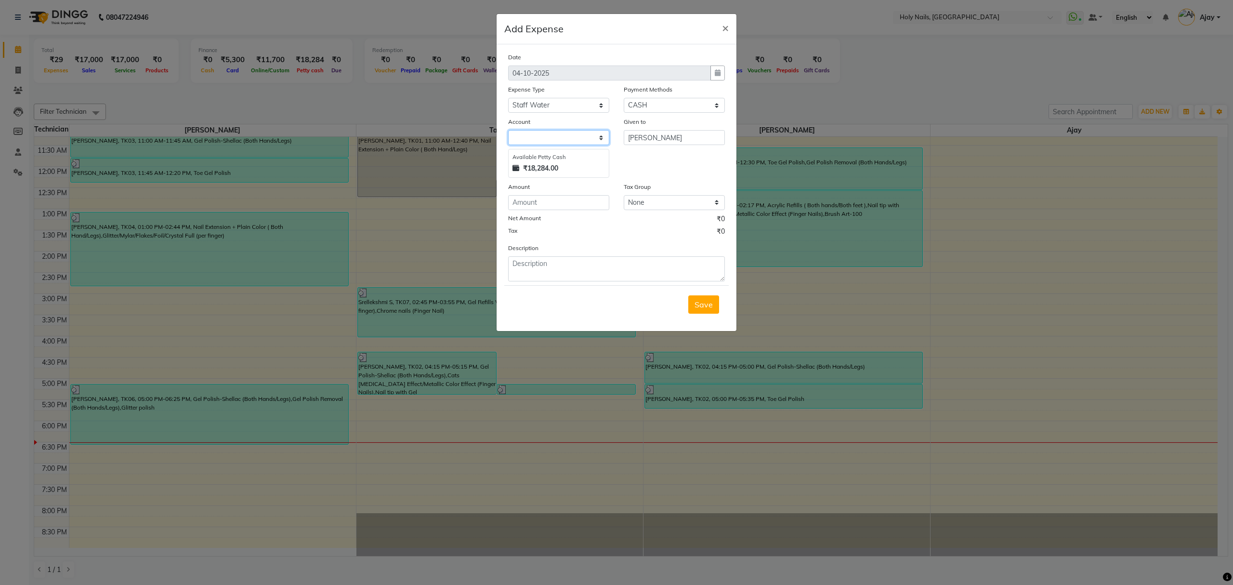
click at [603, 137] on select at bounding box center [558, 137] width 101 height 15
click at [581, 199] on input "number" at bounding box center [558, 202] width 101 height 15
type input "150"
click at [636, 267] on textarea at bounding box center [616, 268] width 217 height 25
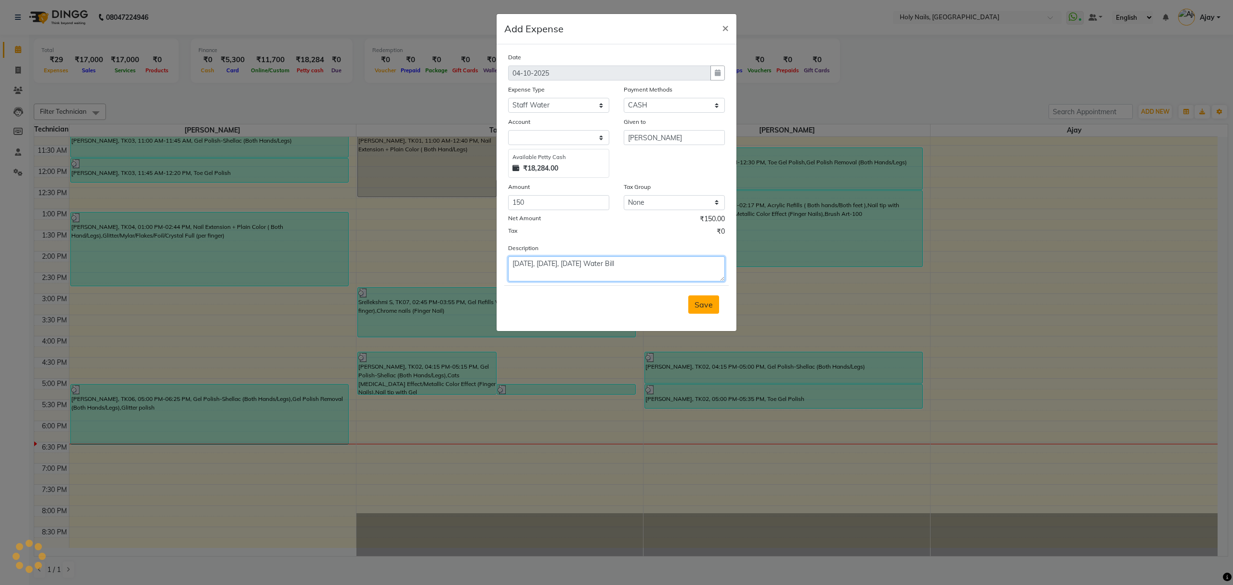
type textarea "26Sep, 1st Oct, 4 Oct Water Bill"
click at [707, 301] on span "Save" at bounding box center [703, 304] width 18 height 10
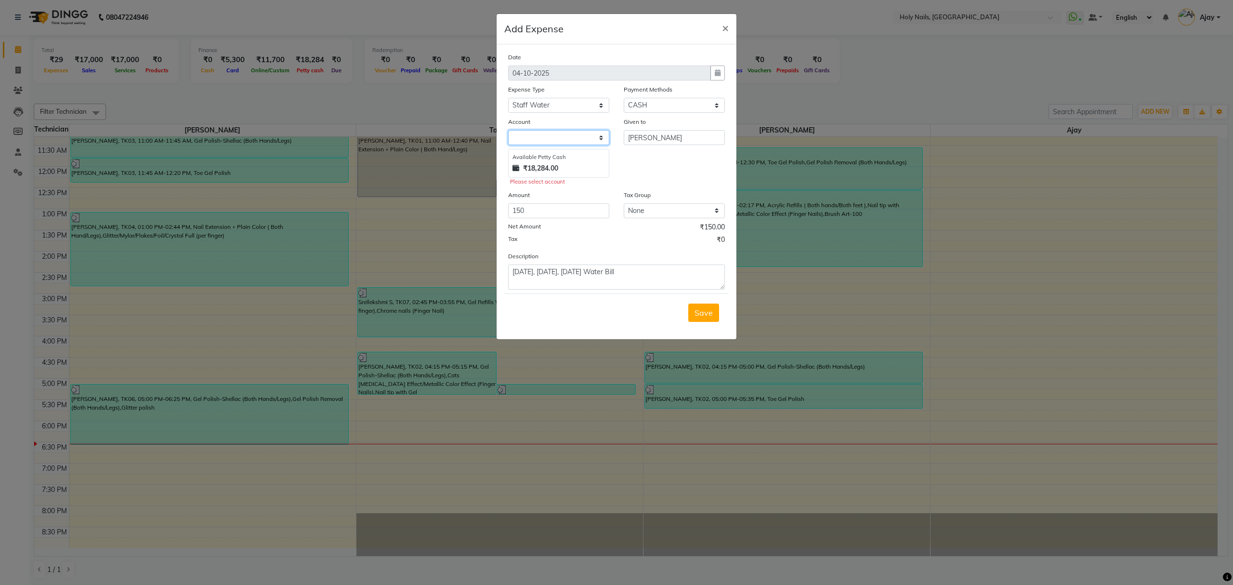
click at [605, 137] on select at bounding box center [558, 137] width 101 height 15
click at [598, 139] on select at bounding box center [558, 137] width 101 height 15
click at [599, 135] on select at bounding box center [558, 137] width 101 height 15
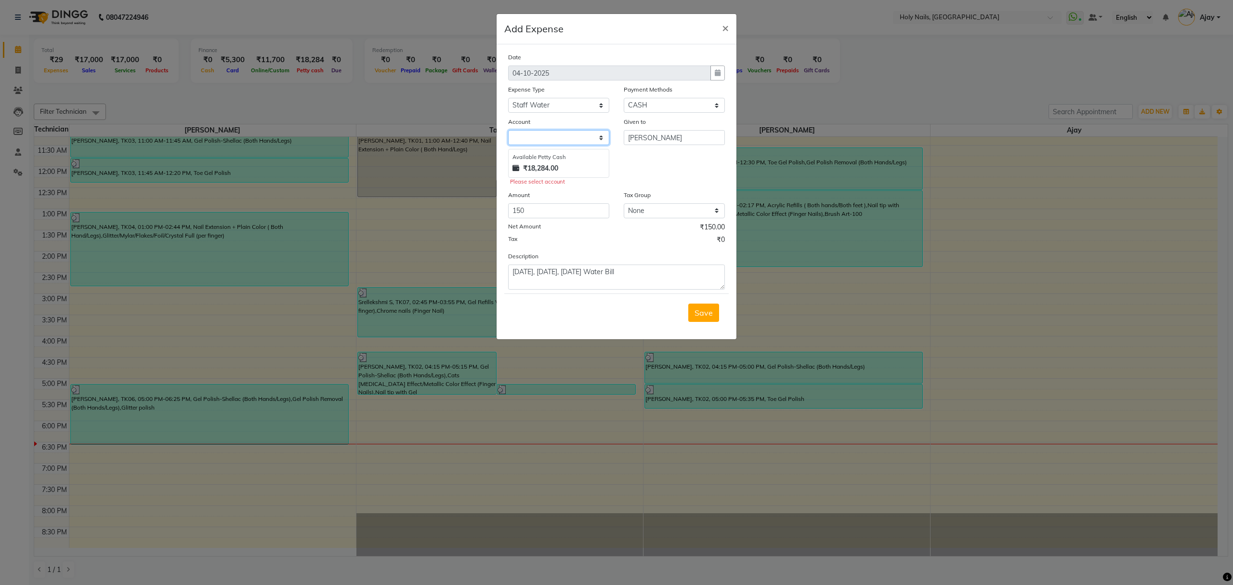
click at [599, 135] on select at bounding box center [558, 137] width 101 height 15
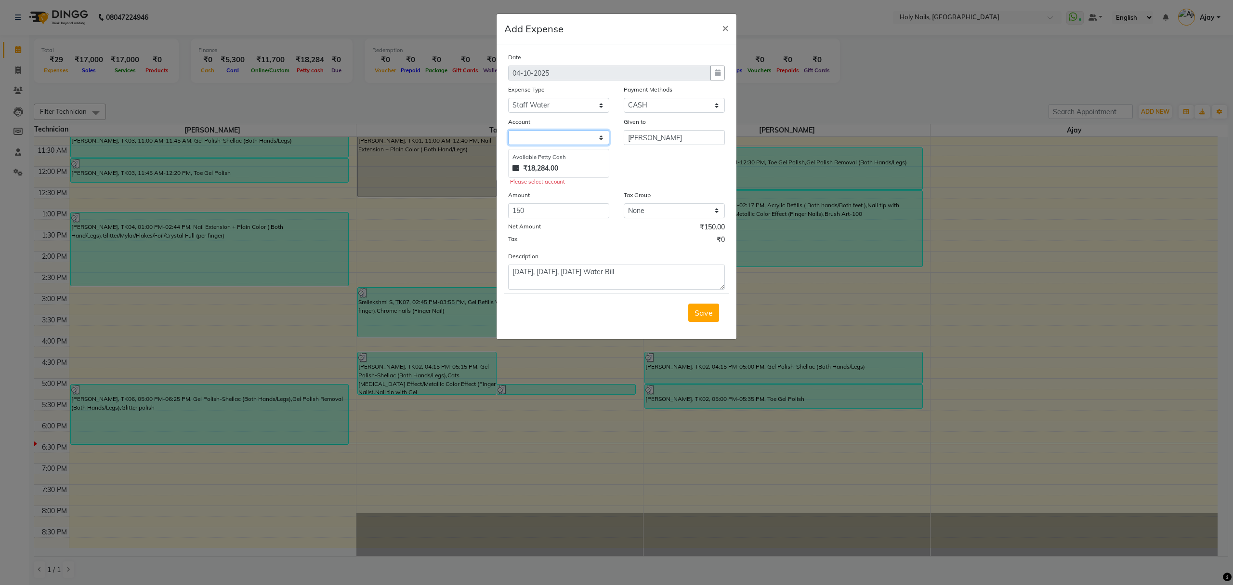
click at [599, 135] on select at bounding box center [558, 137] width 101 height 15
click at [601, 138] on select at bounding box center [558, 137] width 101 height 15
click at [601, 135] on select at bounding box center [558, 137] width 101 height 15
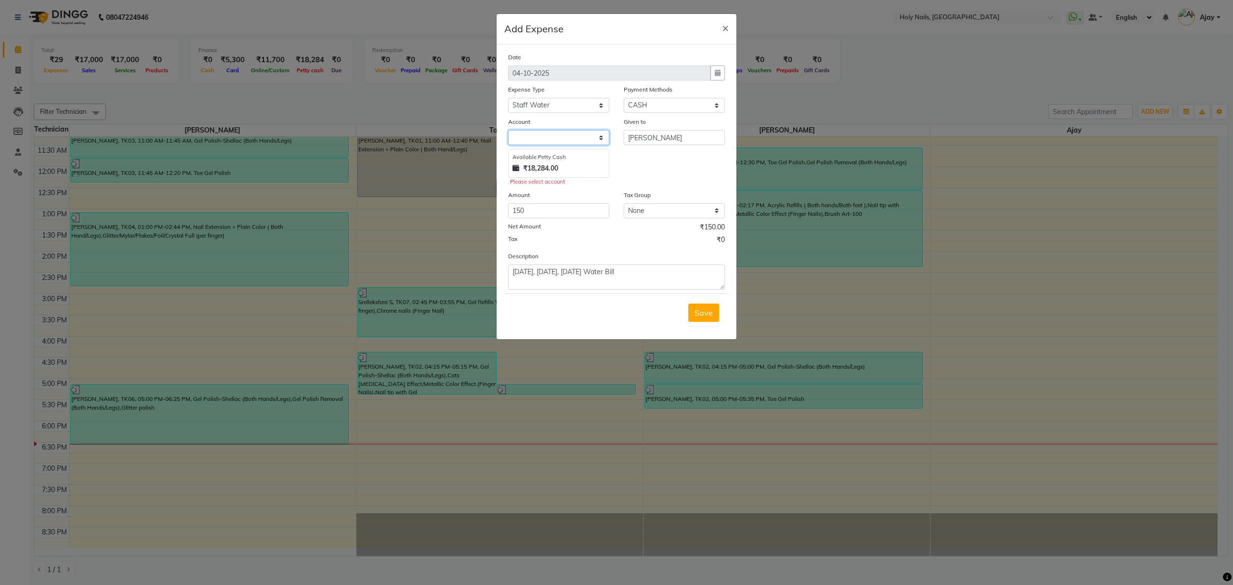
click at [601, 135] on select at bounding box center [558, 137] width 101 height 15
click at [601, 134] on select at bounding box center [558, 137] width 101 height 15
click at [702, 315] on span "Save" at bounding box center [703, 313] width 18 height 10
click at [702, 314] on span "Save" at bounding box center [703, 313] width 18 height 10
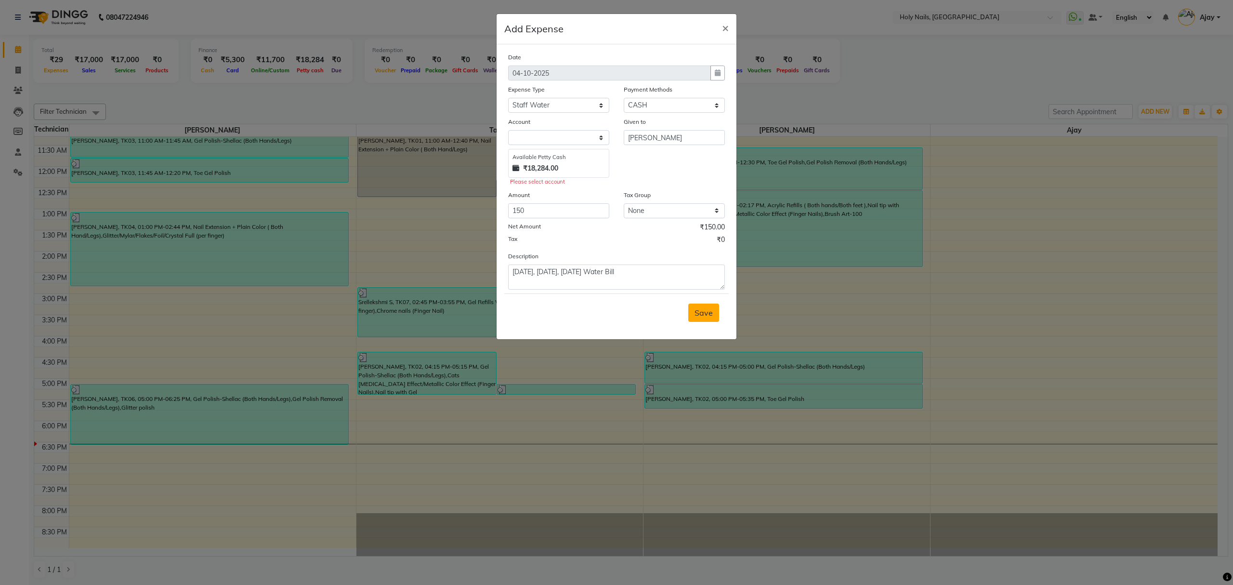
click at [702, 312] on span "Save" at bounding box center [703, 313] width 18 height 10
click at [726, 28] on span "×" at bounding box center [725, 27] width 7 height 14
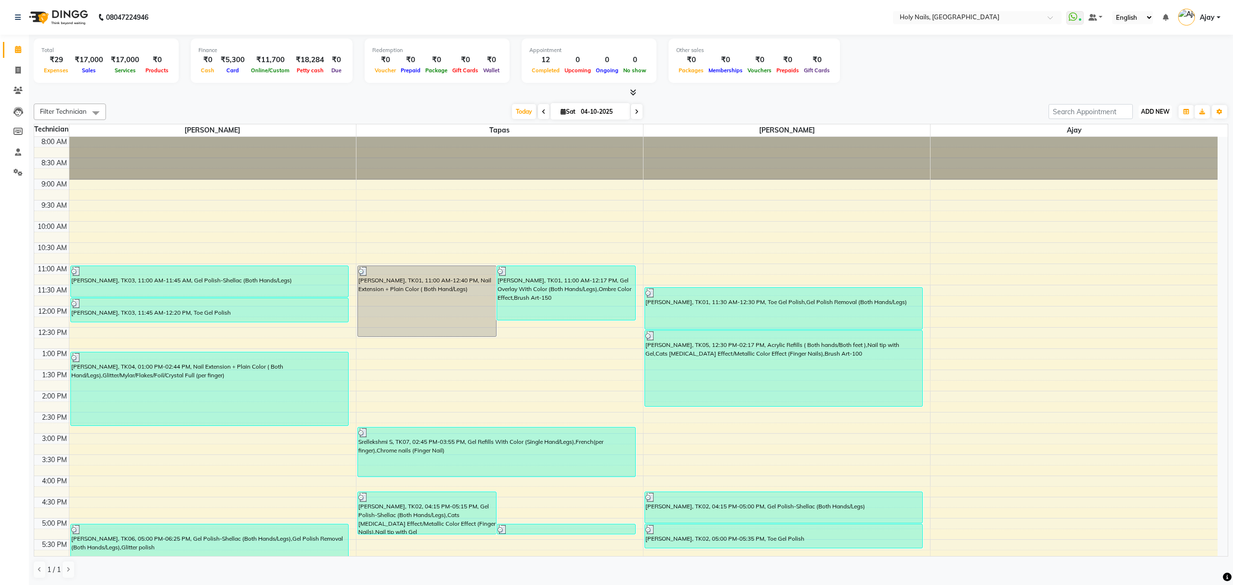
click at [1150, 108] on span "ADD NEW" at bounding box center [1155, 111] width 28 height 7
click at [1130, 156] on link "Add Expense" at bounding box center [1133, 155] width 76 height 13
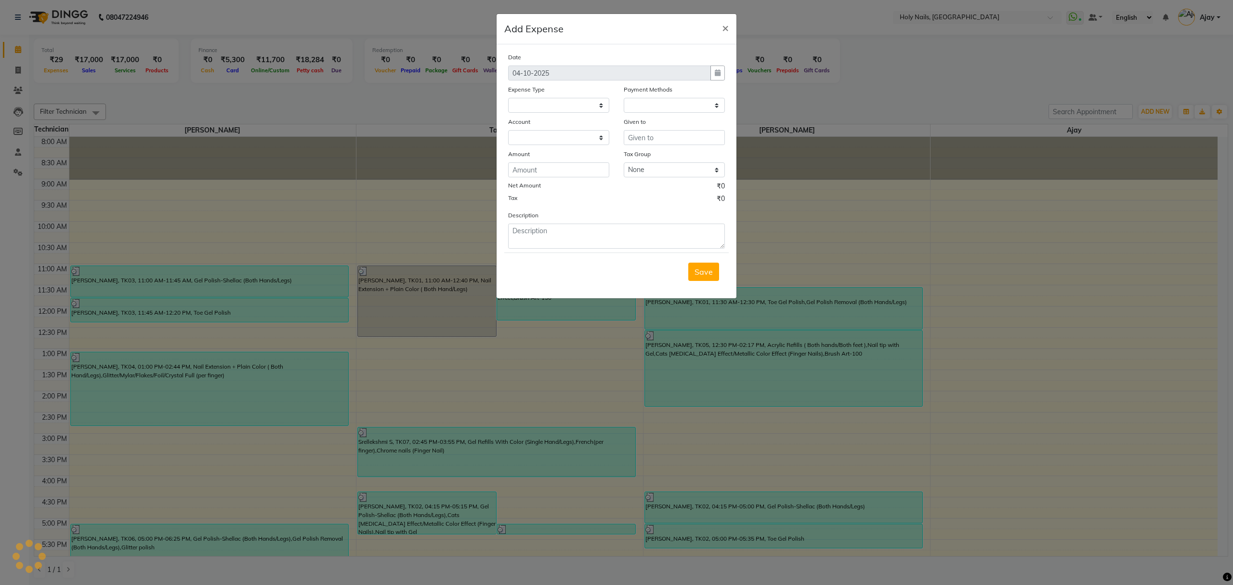
select select "1"
select select "5048"
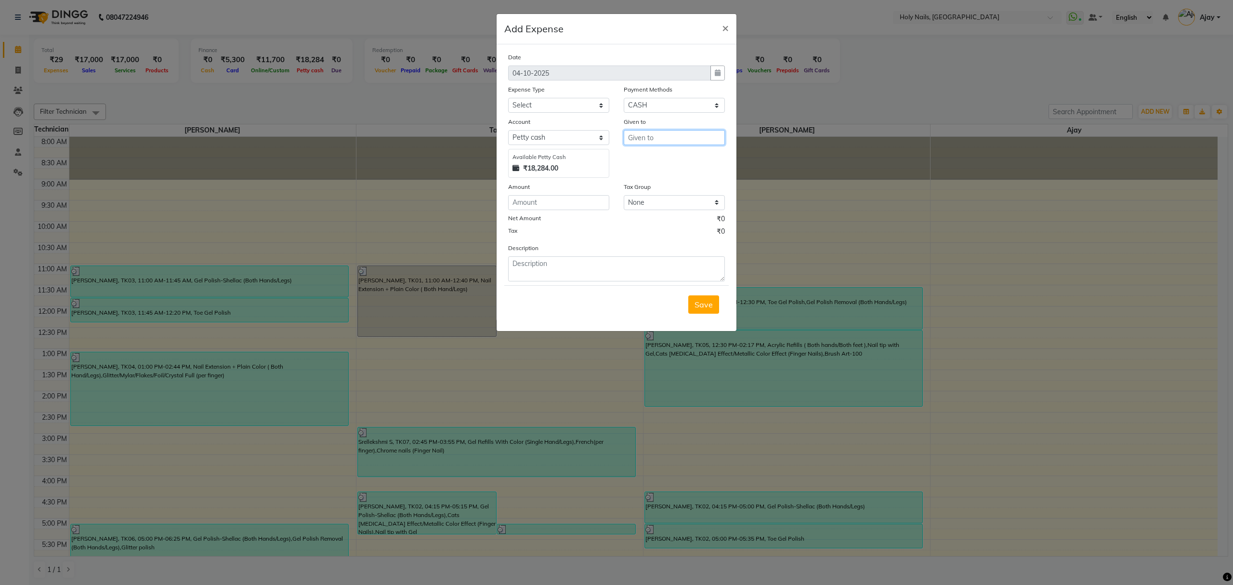
click at [680, 133] on input "text" at bounding box center [674, 137] width 101 height 15
click at [675, 157] on ngb-highlight "V ishwajeet" at bounding box center [656, 158] width 41 height 10
type input "[PERSON_NAME]"
click at [603, 101] on select "Select Advance Salary Bank charges Car maintenance Cash transfer to bank Cash t…" at bounding box center [558, 105] width 101 height 15
select select "10675"
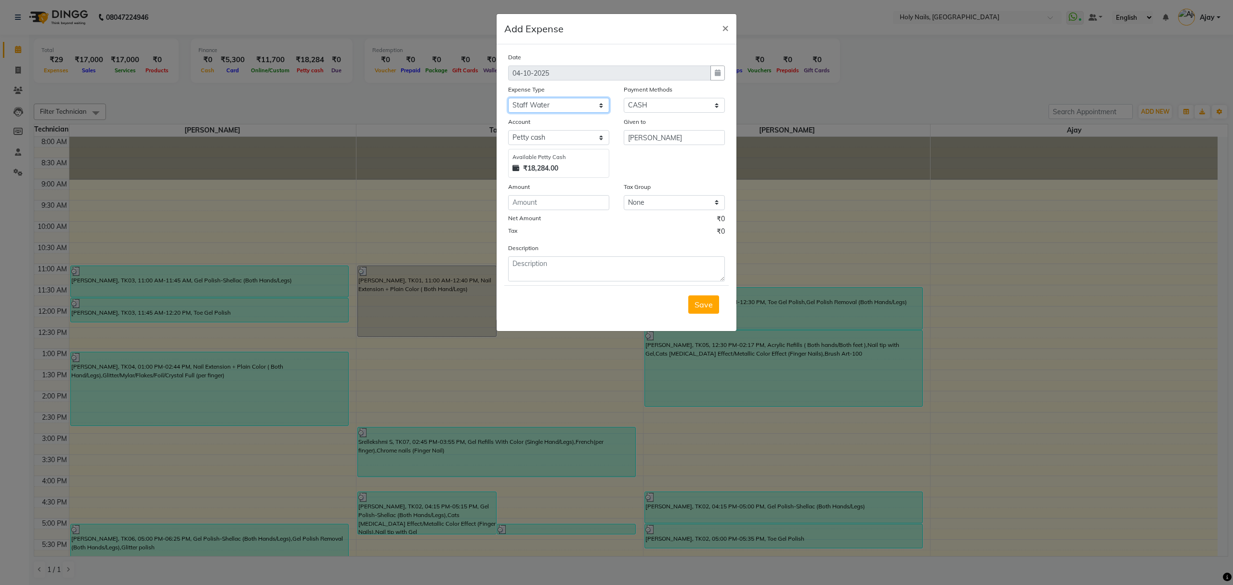
click at [508, 98] on select "Select Advance Salary Bank charges Car maintenance Cash transfer to bank Cash t…" at bounding box center [558, 105] width 101 height 15
click at [581, 203] on input "number" at bounding box center [558, 202] width 101 height 15
type input "150"
click at [651, 267] on textarea at bounding box center [616, 268] width 217 height 25
type textarea "26 Sep, 1St Oct, 4 Oct Water Bill"
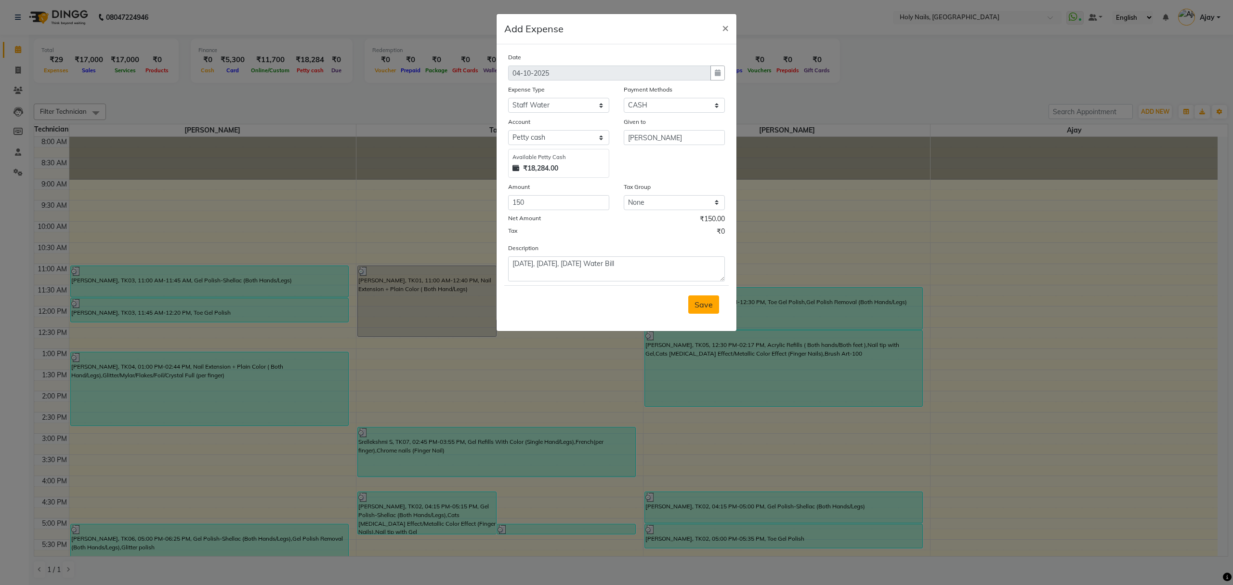
click at [709, 303] on span "Save" at bounding box center [703, 304] width 18 height 10
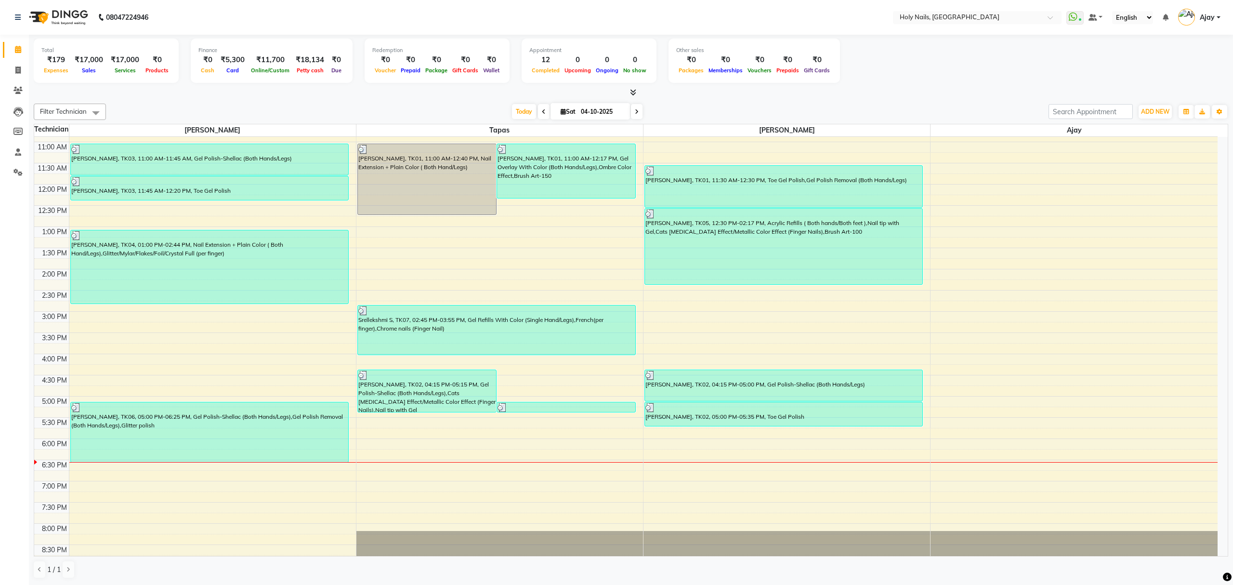
scroll to position [140, 0]
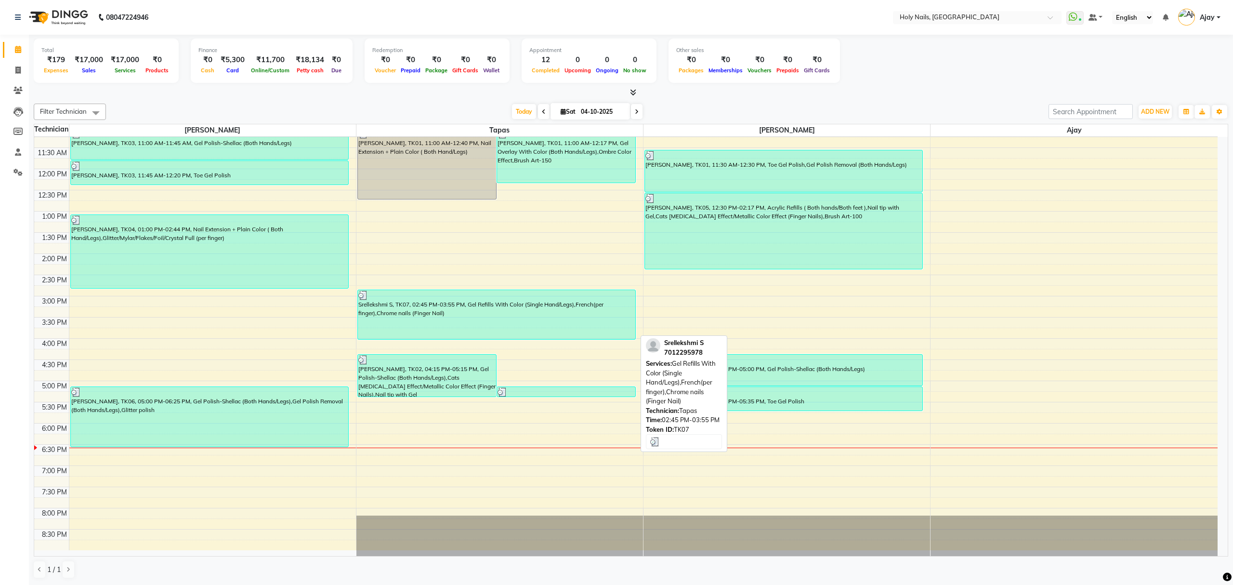
scroll to position [140, 0]
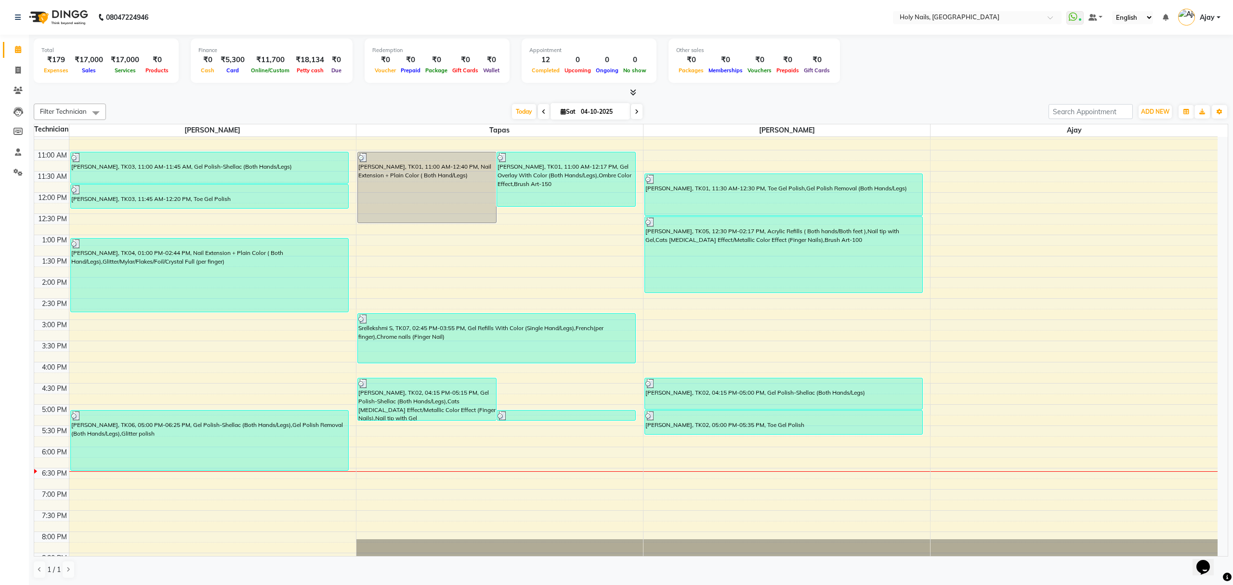
scroll to position [140, 0]
